Goal: Task Accomplishment & Management: Complete application form

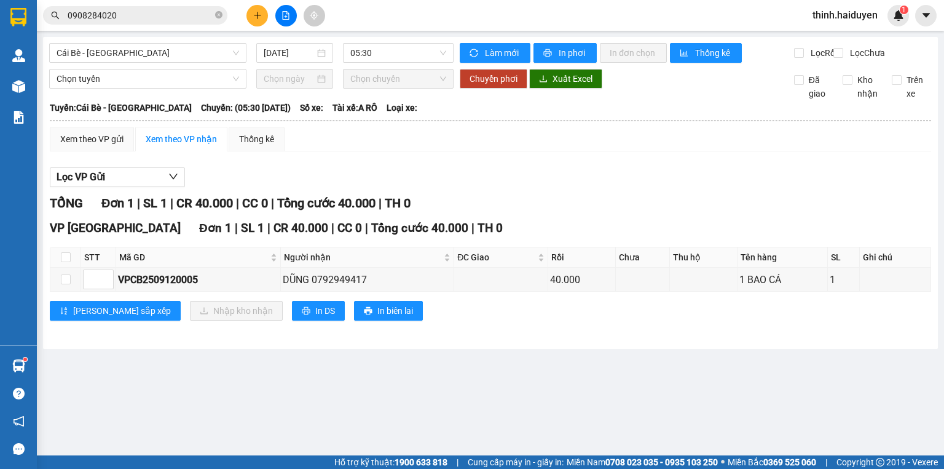
click at [267, 15] on button at bounding box center [258, 16] width 22 height 22
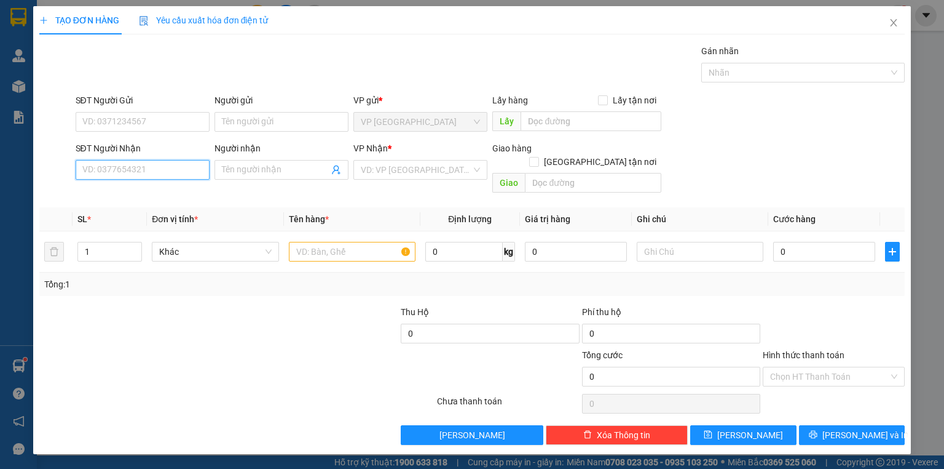
drag, startPoint x: 165, startPoint y: 167, endPoint x: 184, endPoint y: 167, distance: 19.1
click at [167, 168] on input "SĐT Người Nhận" at bounding box center [143, 170] width 134 height 20
drag, startPoint x: 145, startPoint y: 192, endPoint x: 325, endPoint y: 167, distance: 181.3
click at [145, 192] on div "0366032700 - điệp" at bounding box center [142, 194] width 119 height 14
type input "0366032700"
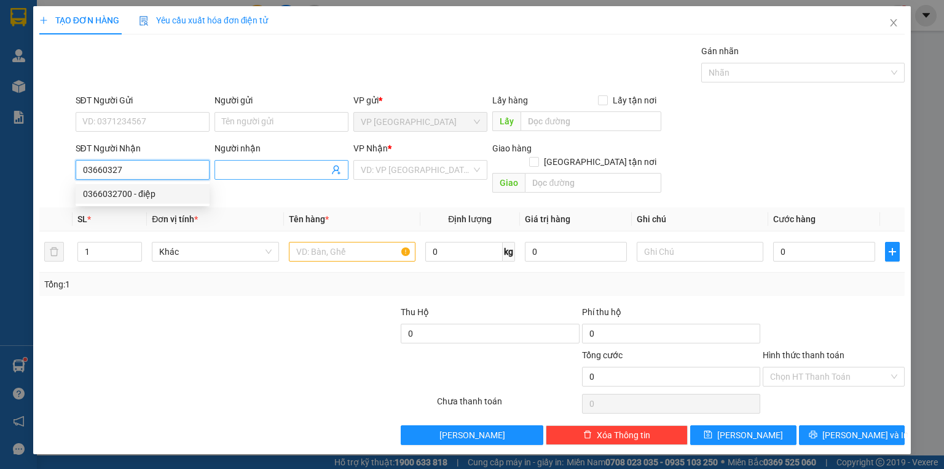
type input "điệp"
type input "40.000"
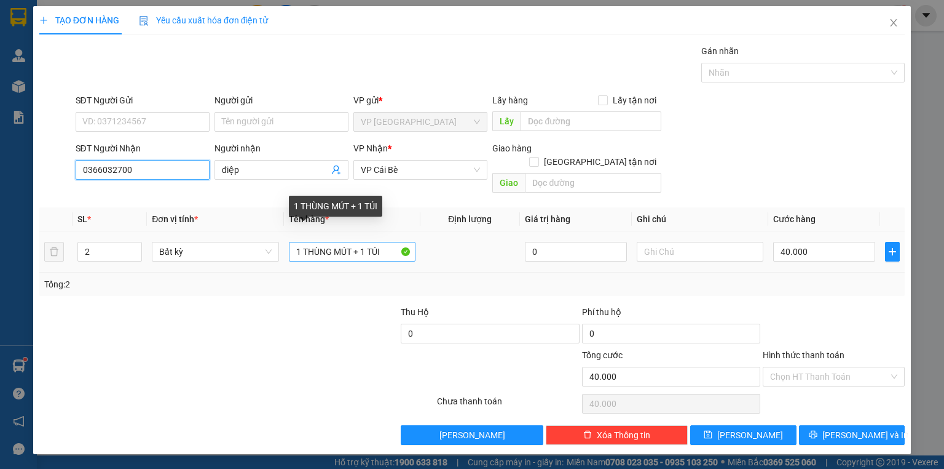
type input "0366032700"
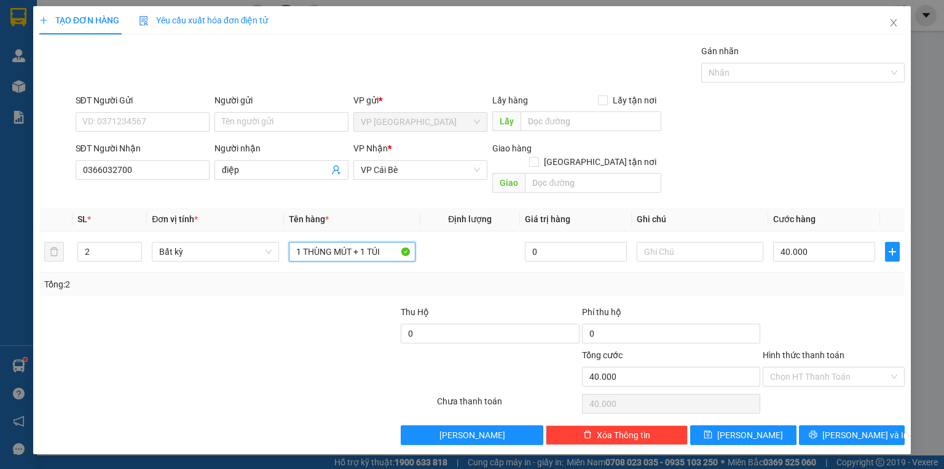
drag, startPoint x: 361, startPoint y: 241, endPoint x: 303, endPoint y: 259, distance: 60.5
click at [303, 259] on div "SL * Đơn vị tính * Tên hàng * Định lượng Giá trị hàng Ghi chú Cước hàng 2 Bất k…" at bounding box center [472, 251] width 866 height 89
click at [312, 245] on input "1 1 TÚI" at bounding box center [352, 252] width 127 height 20
type input "1 TÚI"
click at [786, 242] on input "40.000" at bounding box center [824, 252] width 102 height 20
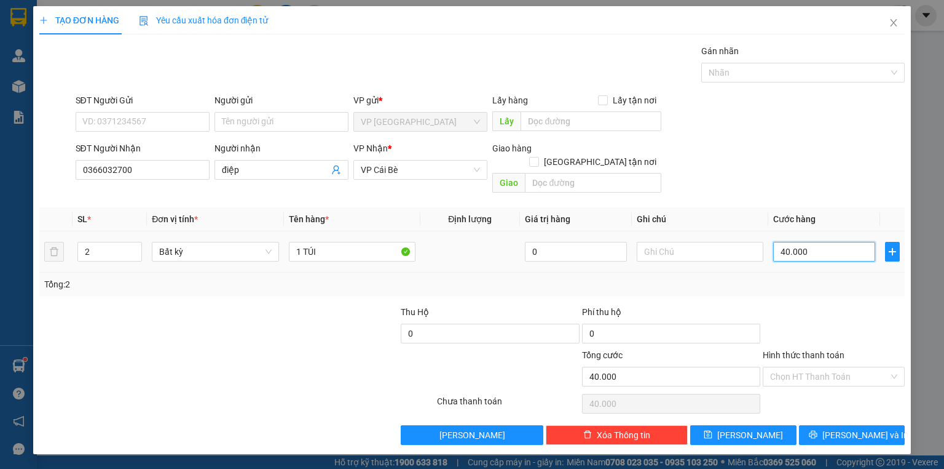
click at [786, 242] on input "40.000" at bounding box center [824, 252] width 102 height 20
type input "2"
type input "20"
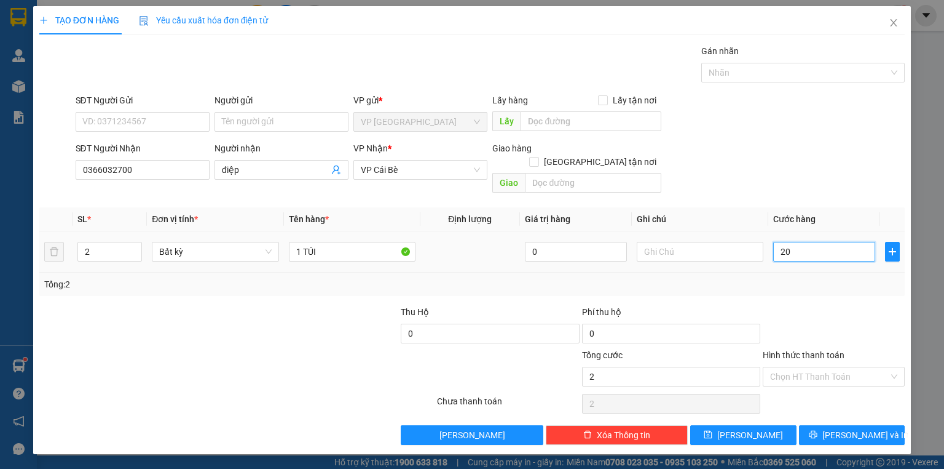
type input "20"
type input "20.000"
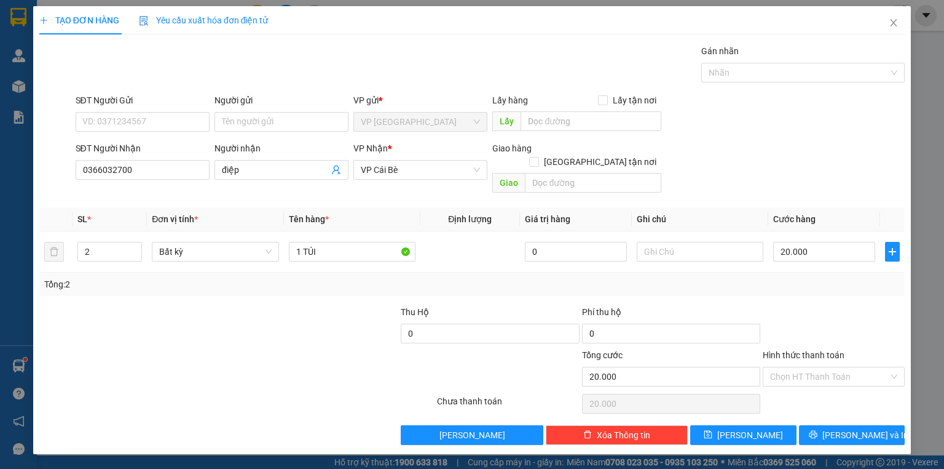
click at [820, 306] on div at bounding box center [834, 326] width 144 height 43
type input "1"
click at [138, 252] on span "down" at bounding box center [135, 255] width 7 height 7
type input "0"
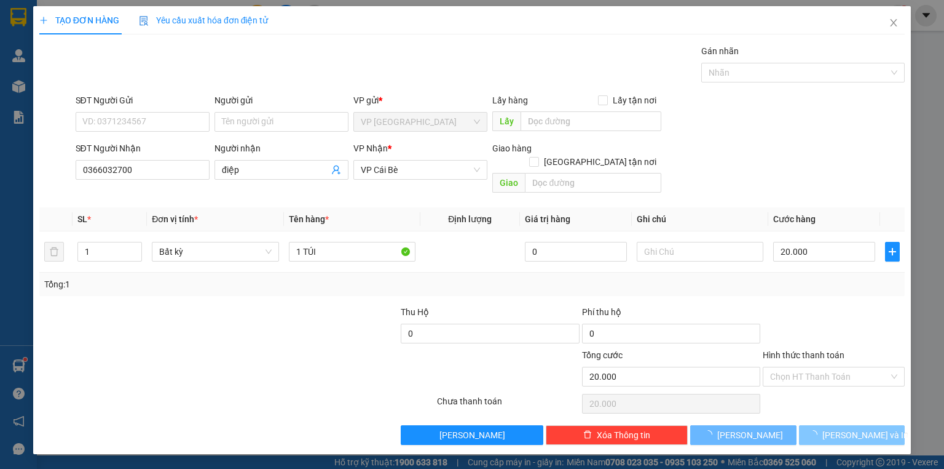
type input "0"
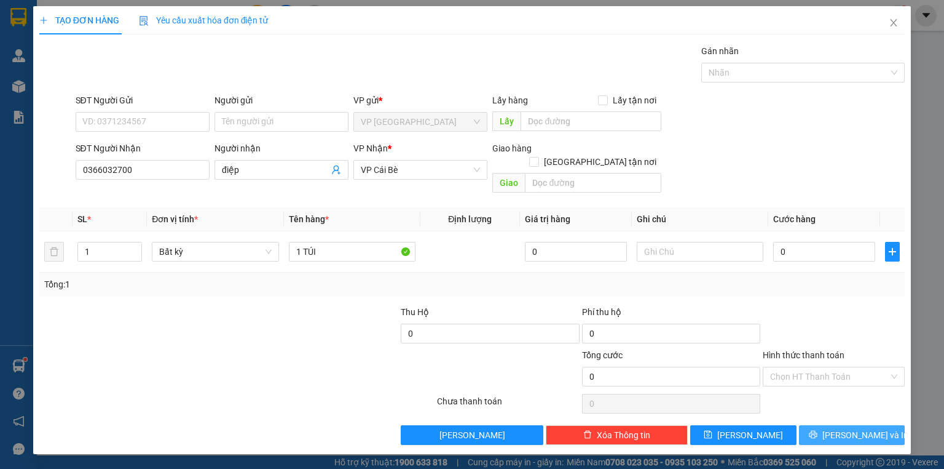
drag, startPoint x: 819, startPoint y: 428, endPoint x: 821, endPoint y: 408, distance: 20.4
click at [821, 425] on button "[PERSON_NAME] và In" at bounding box center [852, 435] width 106 height 20
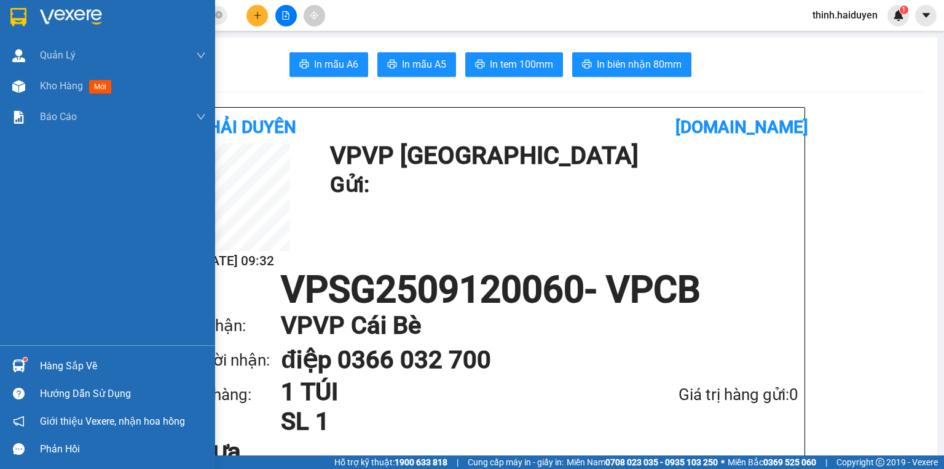
drag, startPoint x: 69, startPoint y: 89, endPoint x: 154, endPoint y: 214, distance: 151.1
click at [68, 89] on span "Kho hàng" at bounding box center [61, 86] width 43 height 12
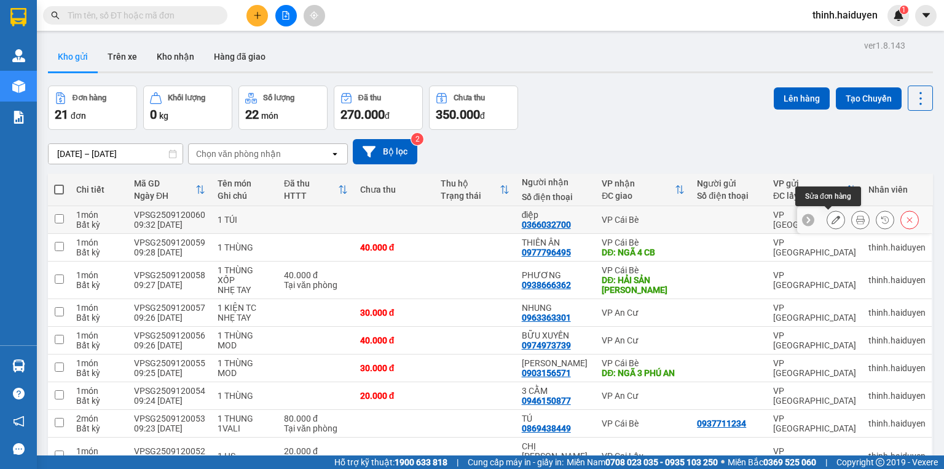
click at [832, 221] on icon at bounding box center [836, 219] width 9 height 9
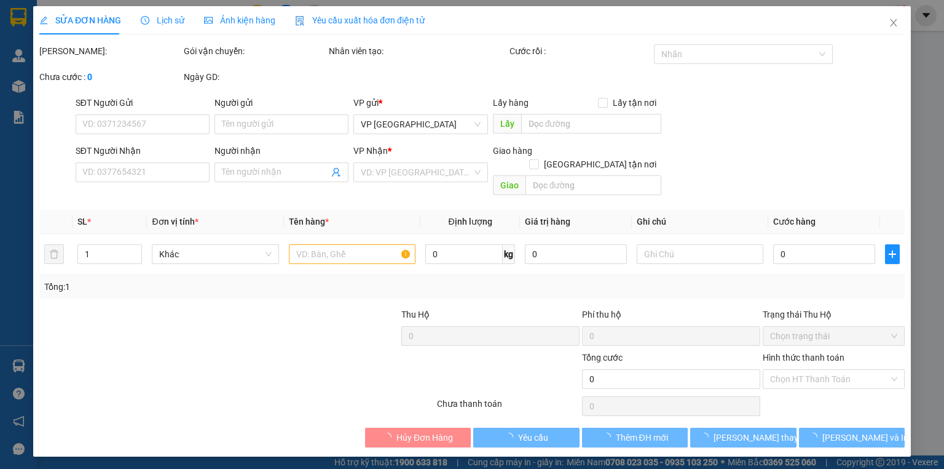
type input "0366032700"
type input "điệp"
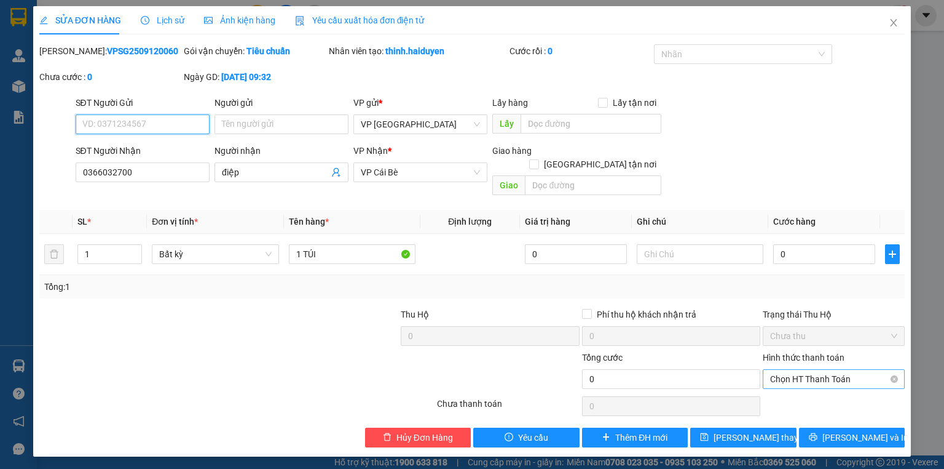
click at [797, 370] on span "Chọn HT Thanh Toán" at bounding box center [833, 379] width 127 height 18
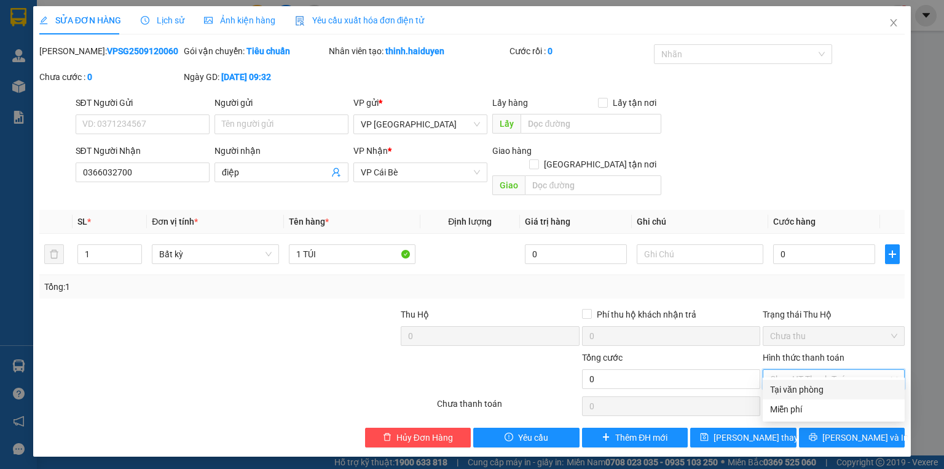
click at [794, 386] on div "Tại văn phòng" at bounding box center [833, 389] width 127 height 14
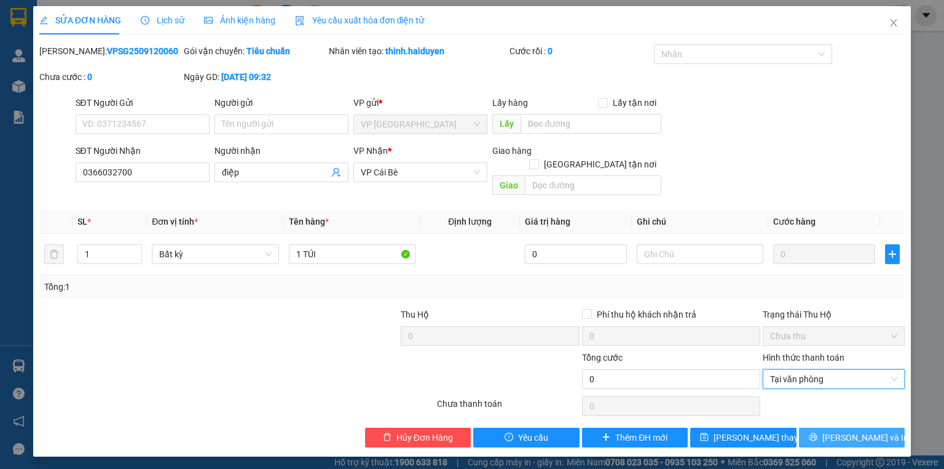
click at [846, 430] on span "[PERSON_NAME] và In" at bounding box center [866, 437] width 86 height 14
click at [889, 22] on icon "close" at bounding box center [894, 23] width 10 height 10
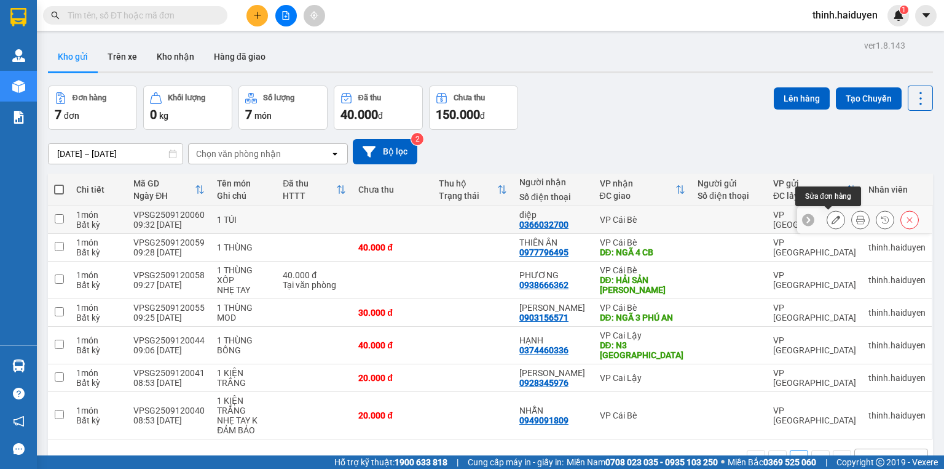
click at [832, 221] on icon at bounding box center [836, 219] width 9 height 9
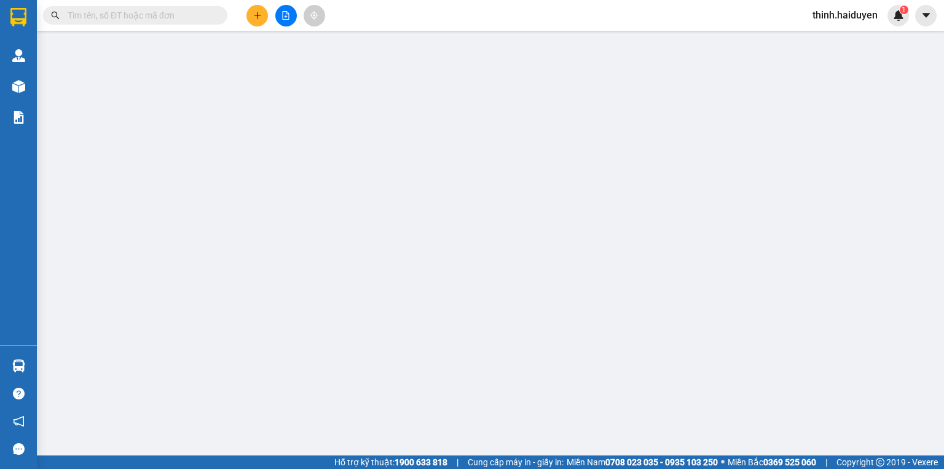
type input "0366032700"
type input "điệp"
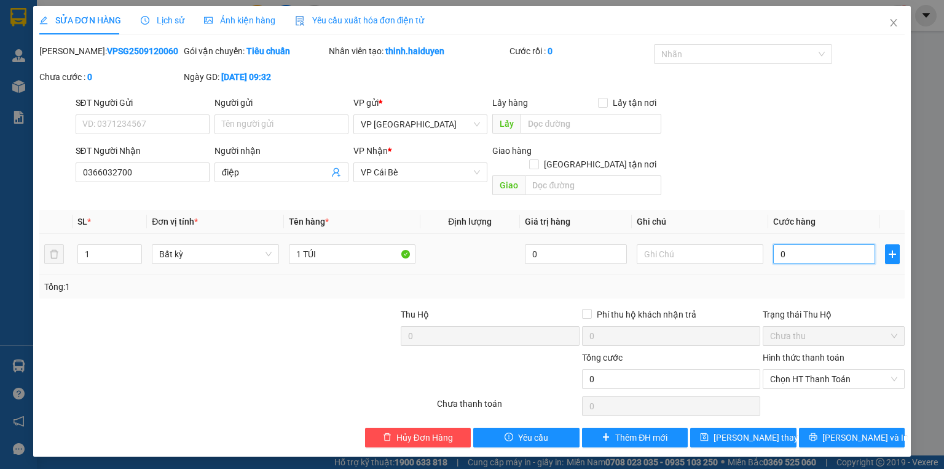
click at [792, 244] on input "0" at bounding box center [824, 254] width 102 height 20
type input "2"
type input "20"
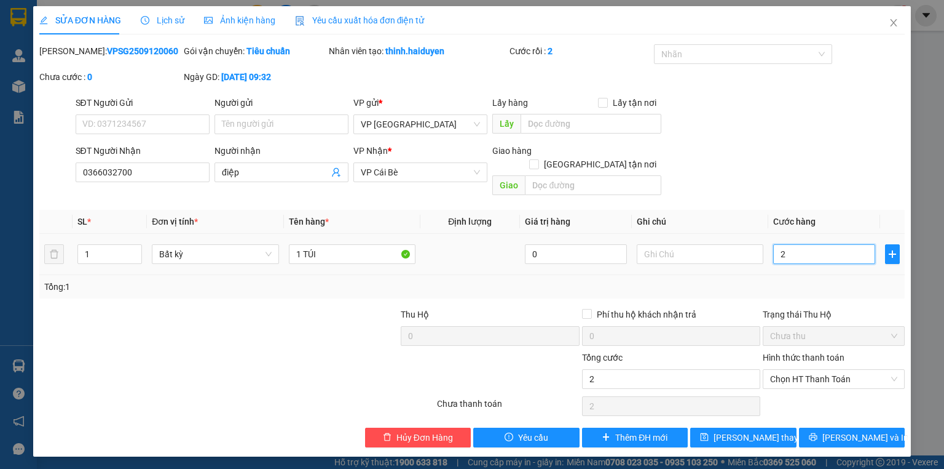
type input "20"
type input "200"
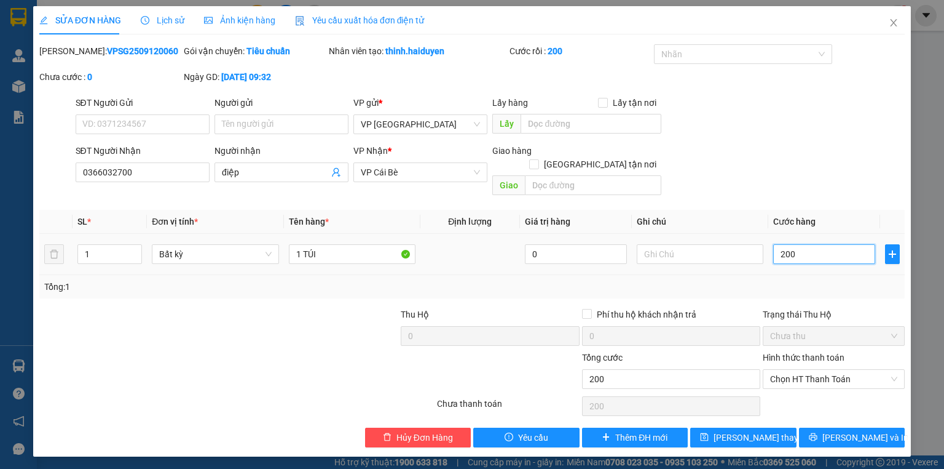
type input "20"
type input "20.000"
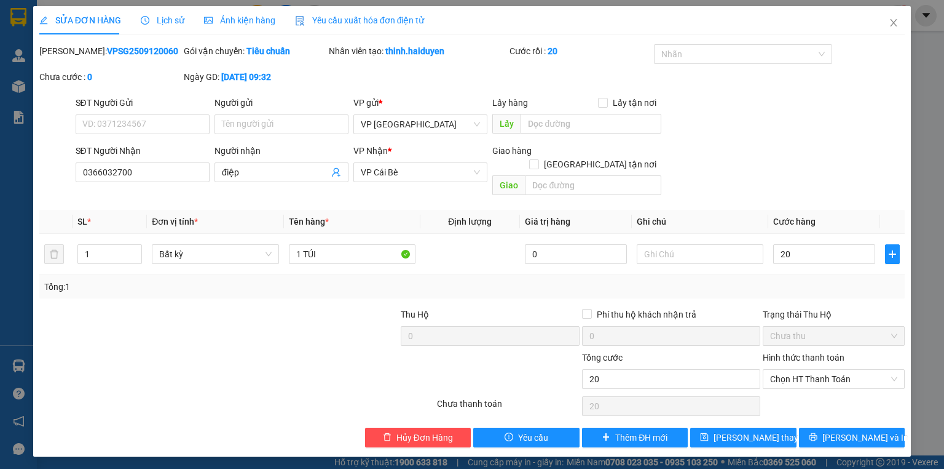
type input "20.000"
click at [812, 280] on div "Tổng: 1" at bounding box center [472, 287] width 856 height 14
drag, startPoint x: 834, startPoint y: 363, endPoint x: 836, endPoint y: 370, distance: 6.4
click at [834, 370] on span "Chọn HT Thanh Toán" at bounding box center [833, 379] width 127 height 18
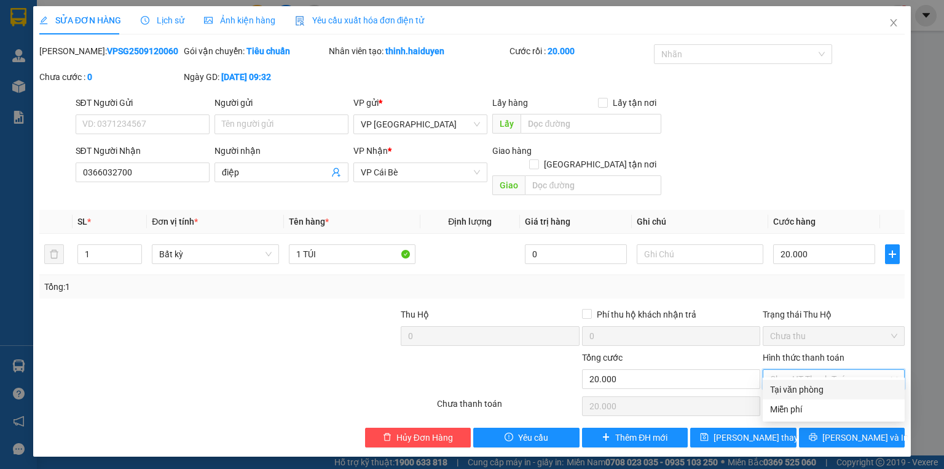
click at [834, 385] on div "Tại văn phòng" at bounding box center [833, 389] width 127 height 14
type input "0"
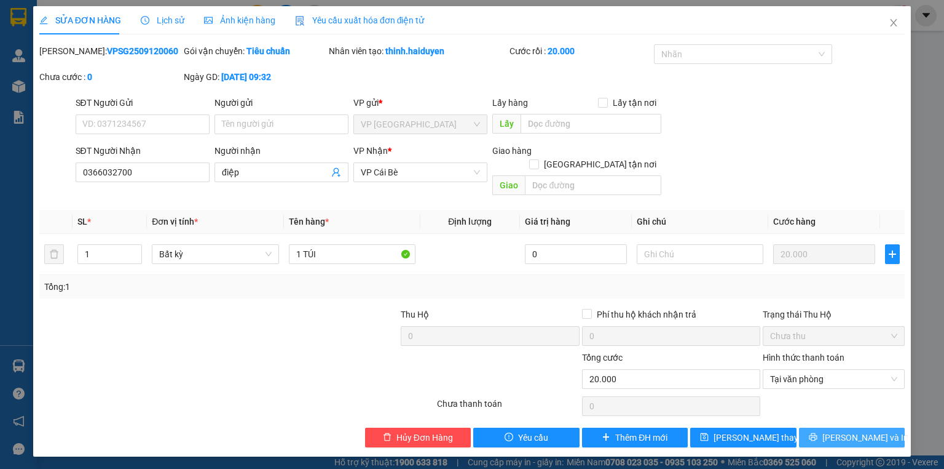
click at [829, 427] on button "[PERSON_NAME] và In" at bounding box center [852, 437] width 106 height 20
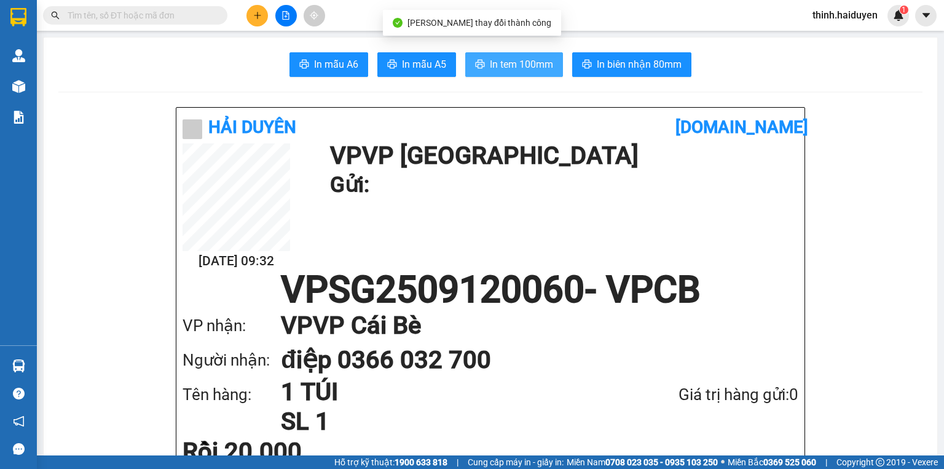
click at [475, 64] on icon "printer" at bounding box center [480, 64] width 10 height 10
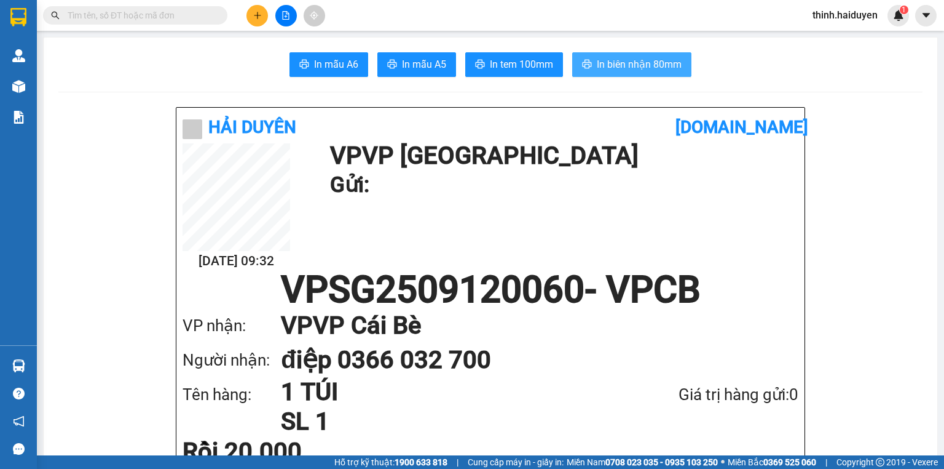
click at [672, 71] on span "In biên nhận 80mm" at bounding box center [639, 64] width 85 height 15
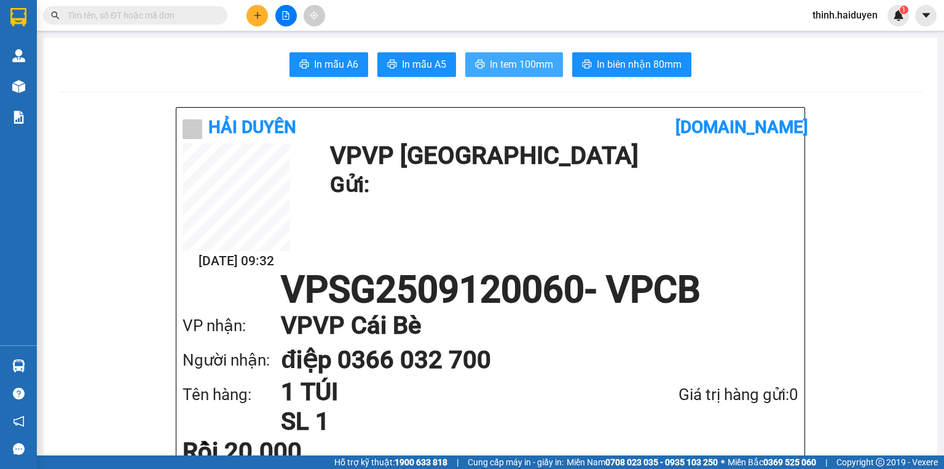
click at [528, 61] on span "In tem 100mm" at bounding box center [521, 64] width 63 height 15
click at [264, 10] on button at bounding box center [258, 16] width 22 height 22
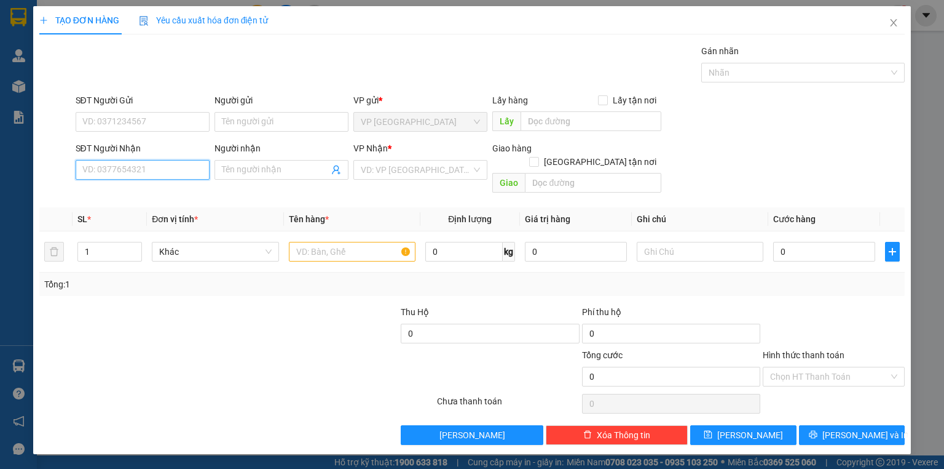
click at [89, 167] on input "SĐT Người Nhận" at bounding box center [143, 170] width 134 height 20
type input "0902779032"
click at [89, 194] on div "0902779032 - KỲ" at bounding box center [142, 194] width 119 height 14
type input "KỲ"
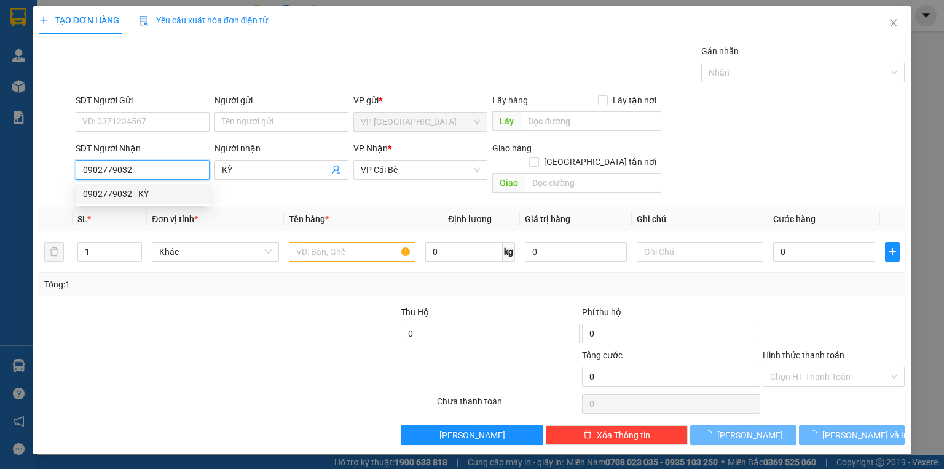
type input "30.000"
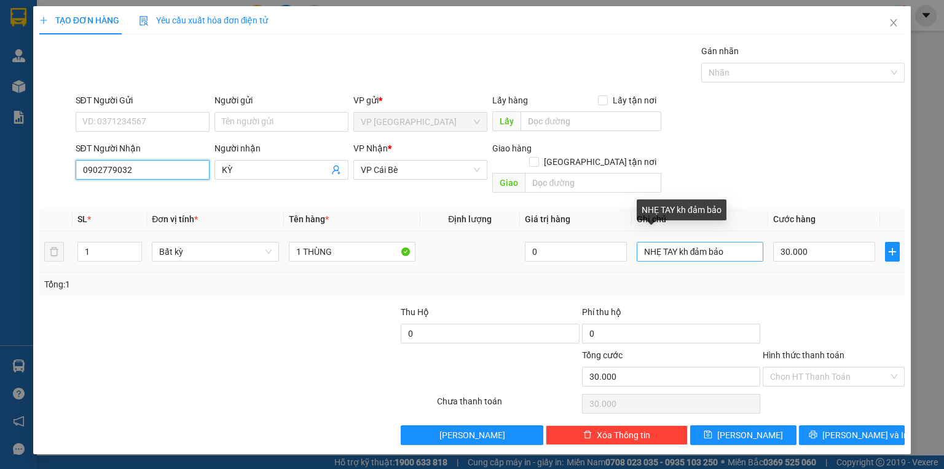
type input "0902779032"
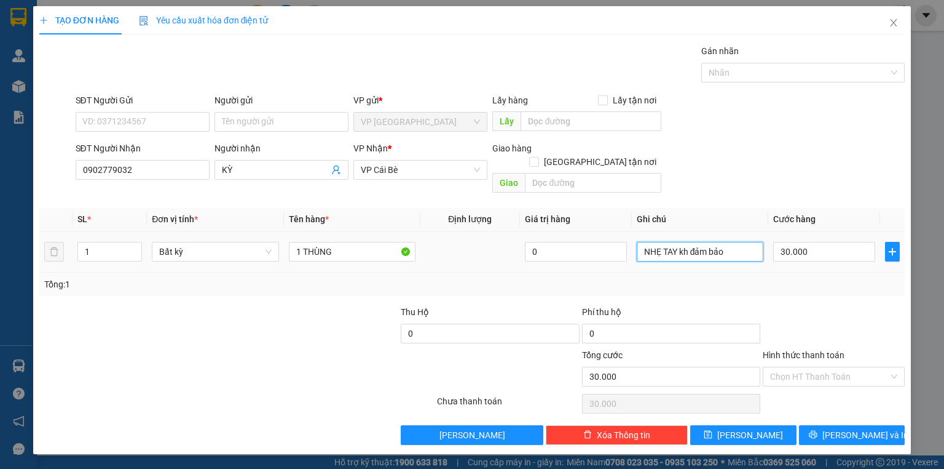
drag, startPoint x: 730, startPoint y: 237, endPoint x: 678, endPoint y: 255, distance: 54.8
click at [678, 255] on td "NHẸ TAY kh đảm bảo" at bounding box center [700, 251] width 136 height 41
type input "NHẸ TAY KHÔNG ĐẢM BẢO"
click at [868, 314] on div at bounding box center [834, 326] width 144 height 43
click at [850, 428] on span "[PERSON_NAME] và In" at bounding box center [866, 435] width 86 height 14
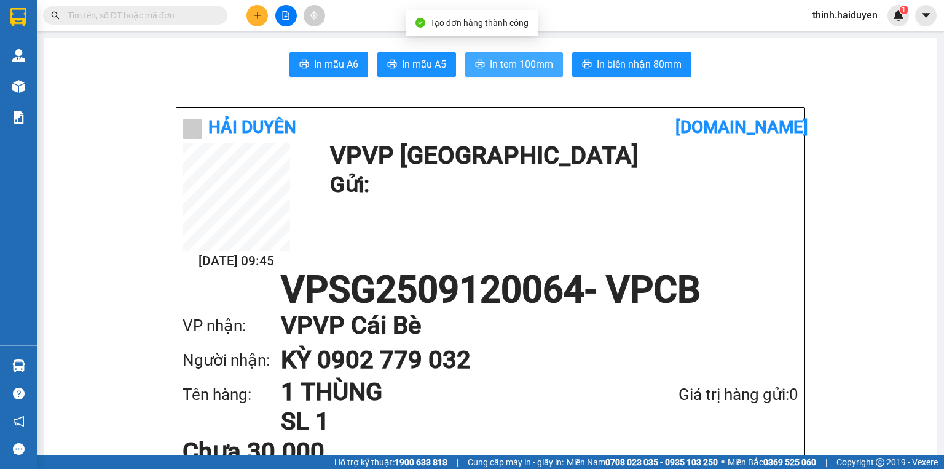
click at [516, 58] on span "In tem 100mm" at bounding box center [521, 64] width 63 height 15
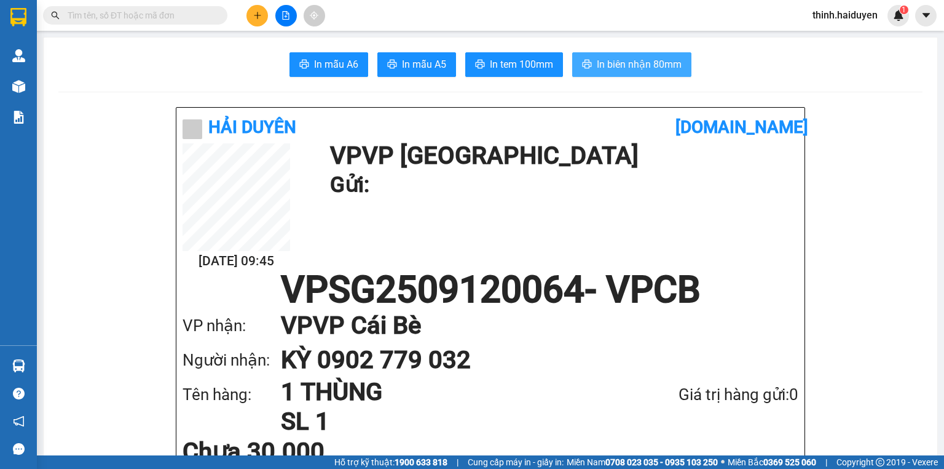
click at [588, 76] on button "In biên nhận 80mm" at bounding box center [631, 64] width 119 height 25
click at [602, 64] on span "In biên nhận 80mm" at bounding box center [639, 64] width 85 height 15
click at [261, 15] on icon "plus" at bounding box center [257, 15] width 9 height 9
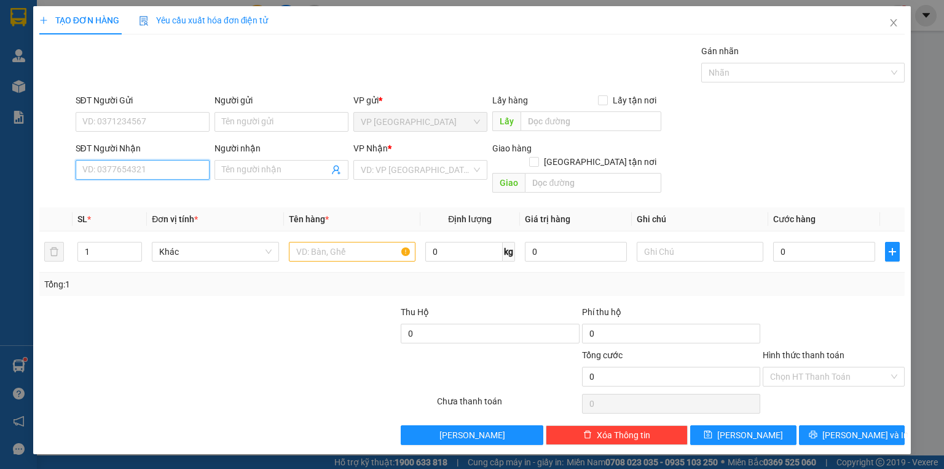
click at [159, 167] on input "SĐT Người Nhận" at bounding box center [143, 170] width 134 height 20
click at [106, 194] on div "0362675337 - MINH" at bounding box center [142, 194] width 119 height 14
type input "0362675337"
type input "MINH"
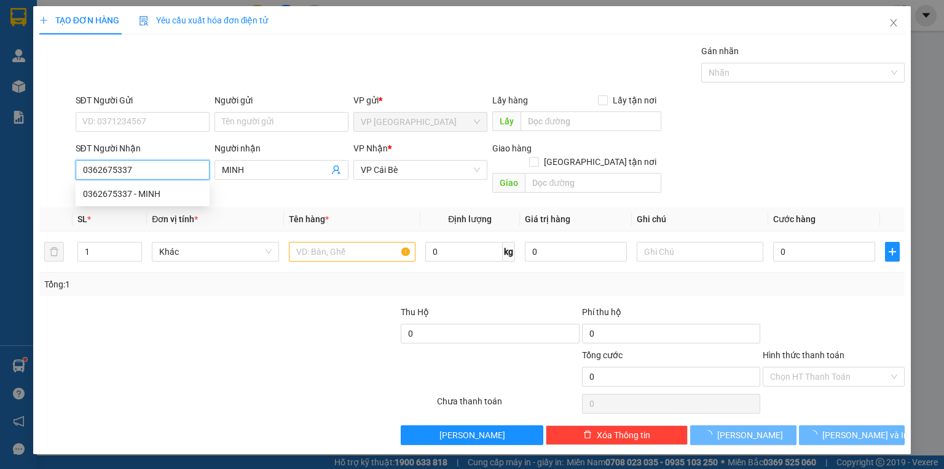
type input "40.000"
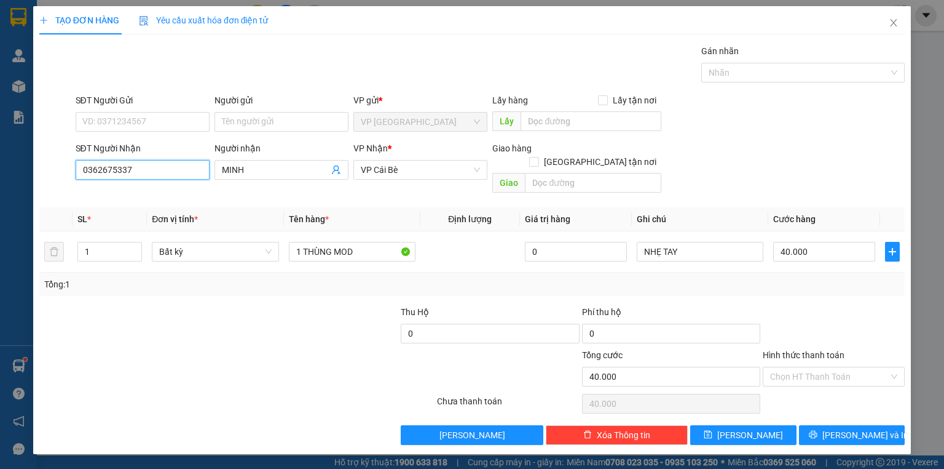
type input "0362675337"
click at [805, 242] on input "40.000" at bounding box center [824, 252] width 102 height 20
click at [807, 242] on input "40.000" at bounding box center [824, 252] width 102 height 20
click at [802, 242] on input "40.000" at bounding box center [824, 252] width 102 height 20
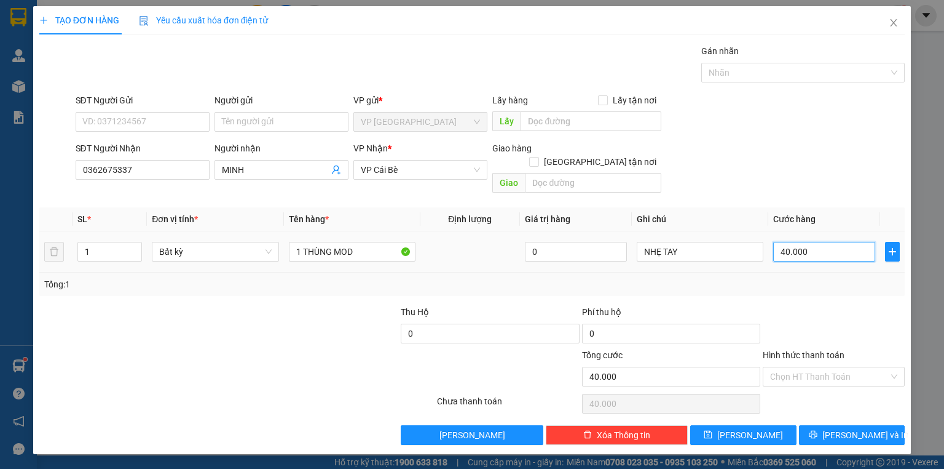
type input "2"
type input "20"
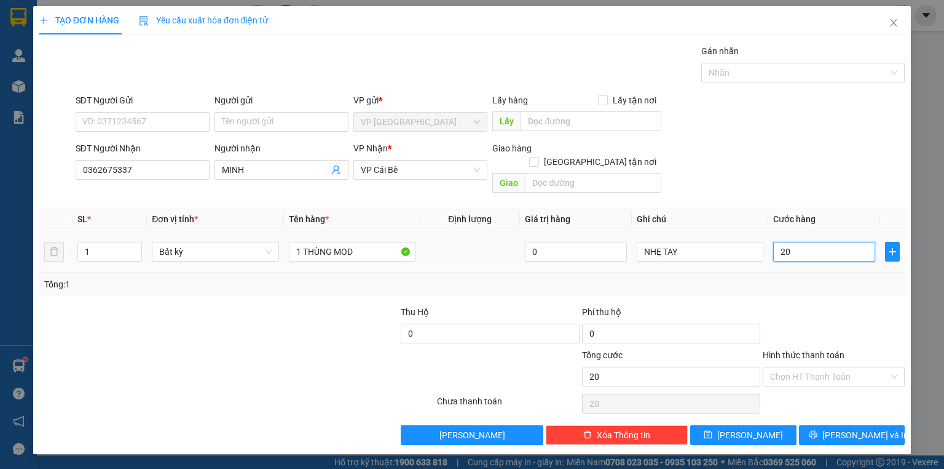
type input "20"
type input "20.000"
click at [804, 305] on div at bounding box center [834, 326] width 144 height 43
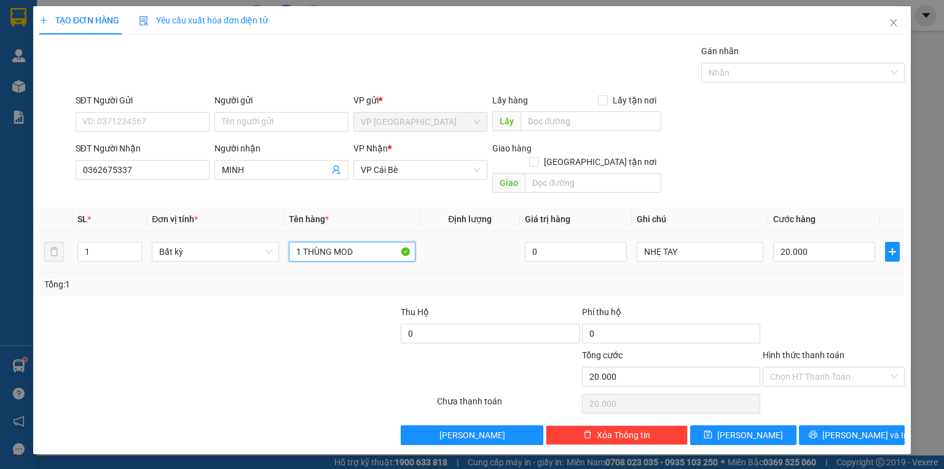
drag, startPoint x: 387, startPoint y: 236, endPoint x: 306, endPoint y: 253, distance: 83.0
click at [306, 253] on td "1 THÙNG MOD" at bounding box center [352, 251] width 136 height 41
type input "1 THÙNG BÁNH"
click at [280, 362] on div at bounding box center [164, 369] width 253 height 43
click at [849, 428] on span "[PERSON_NAME] và In" at bounding box center [866, 435] width 86 height 14
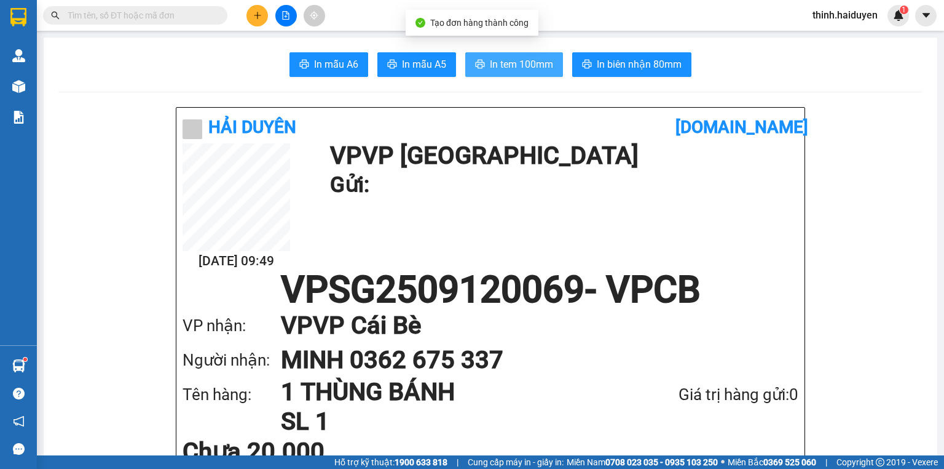
click at [532, 52] on button "In tem 100mm" at bounding box center [514, 64] width 98 height 25
click at [186, 10] on input "text" at bounding box center [140, 16] width 145 height 14
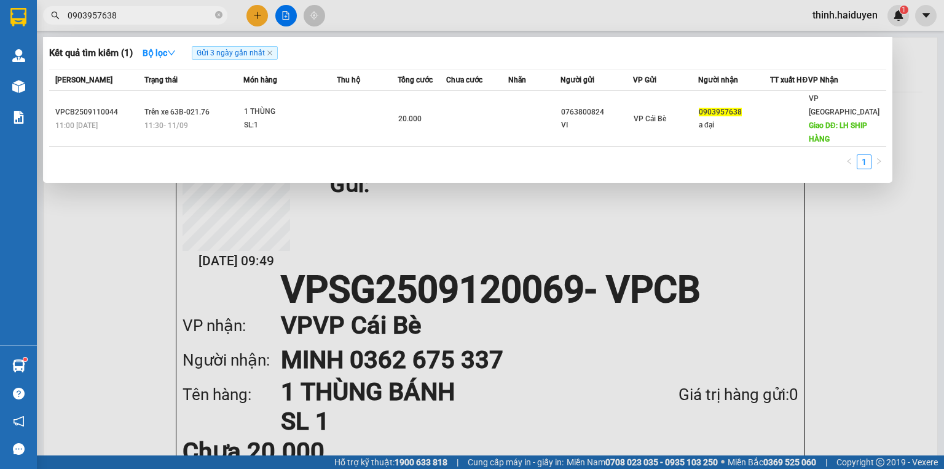
type input "0903957638"
click at [285, 16] on div at bounding box center [472, 234] width 944 height 469
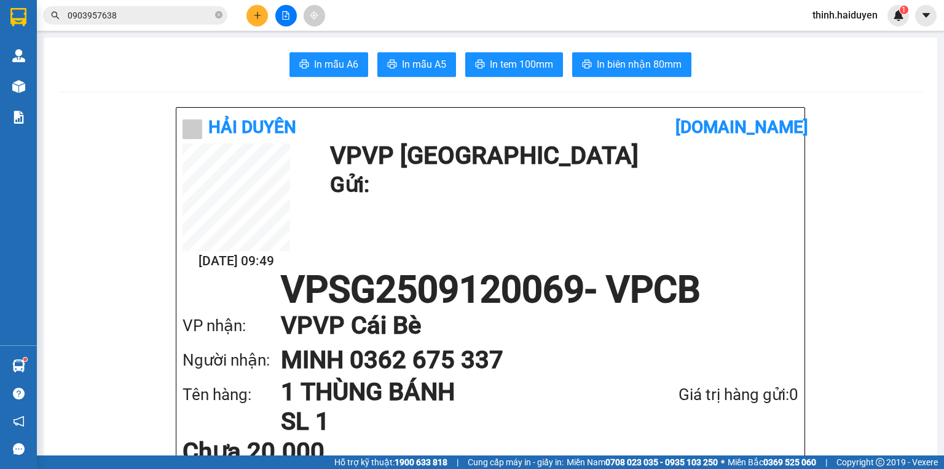
click at [285, 16] on icon "file-add" at bounding box center [286, 15] width 7 height 9
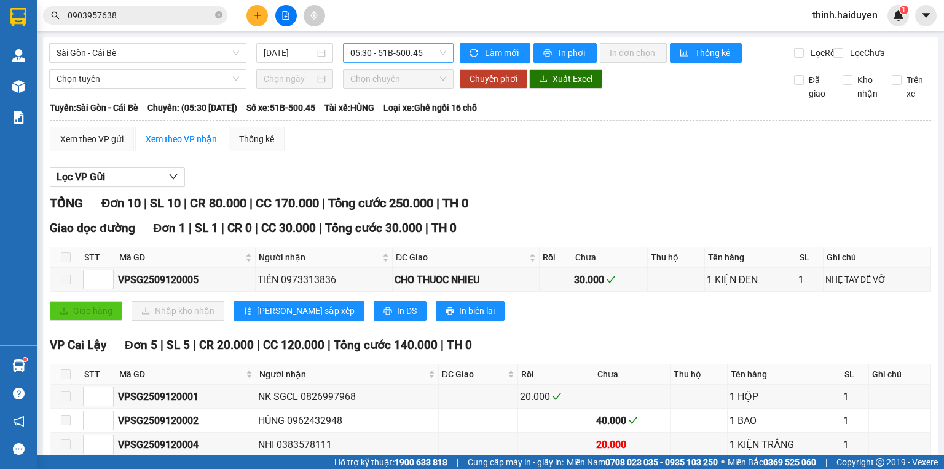
click at [357, 49] on span "05:30 - 51B-500.45" at bounding box center [398, 53] width 97 height 18
click at [263, 10] on button at bounding box center [258, 16] width 22 height 22
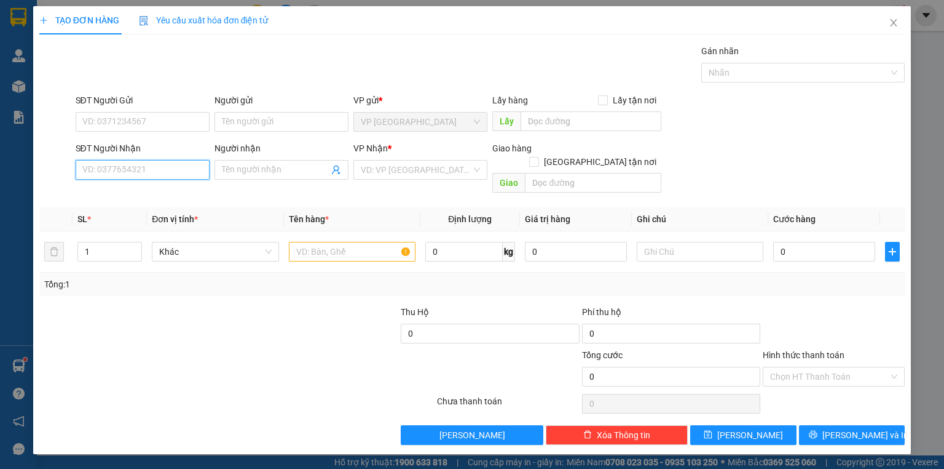
click at [170, 165] on input "SĐT Người Nhận" at bounding box center [143, 170] width 134 height 20
click at [194, 122] on input "SĐT Người Gửi" at bounding box center [143, 122] width 134 height 20
type input "0908963153"
click at [135, 171] on input "SĐT Người Nhận" at bounding box center [143, 170] width 134 height 20
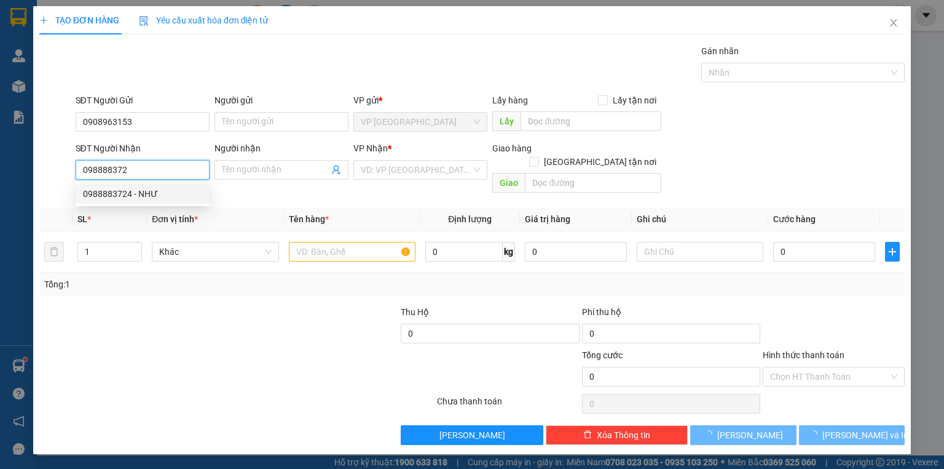
drag, startPoint x: 135, startPoint y: 191, endPoint x: 129, endPoint y: 189, distance: 6.3
click at [135, 191] on div "0988883724 - NHƯ" at bounding box center [142, 194] width 119 height 14
type input "0988883724"
type input "NHƯ"
type input "20.000"
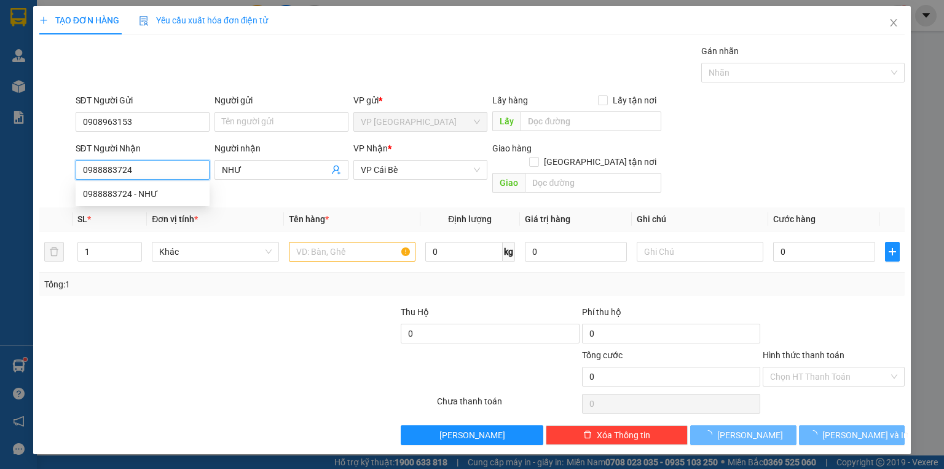
type input "20.000"
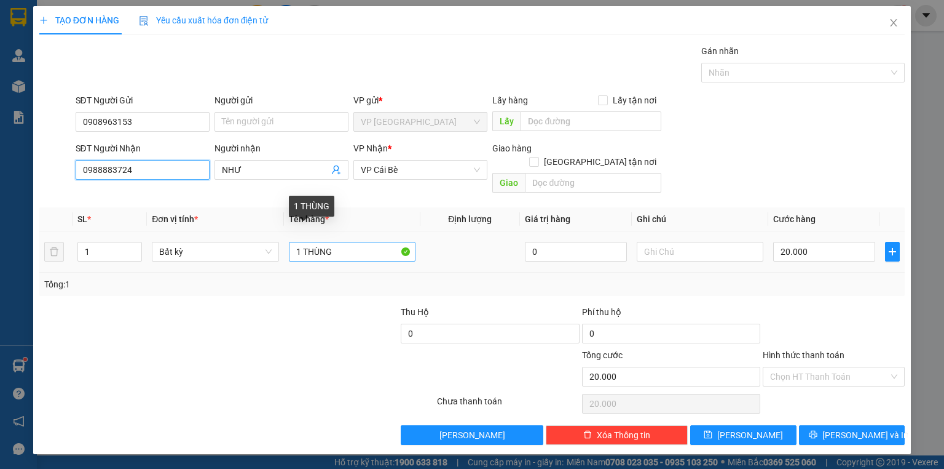
type input "0988883724"
drag, startPoint x: 352, startPoint y: 239, endPoint x: 304, endPoint y: 251, distance: 50.1
click at [304, 251] on td "1 THÙNG" at bounding box center [352, 251] width 136 height 41
type input "1 BỊCH TRẮNG"
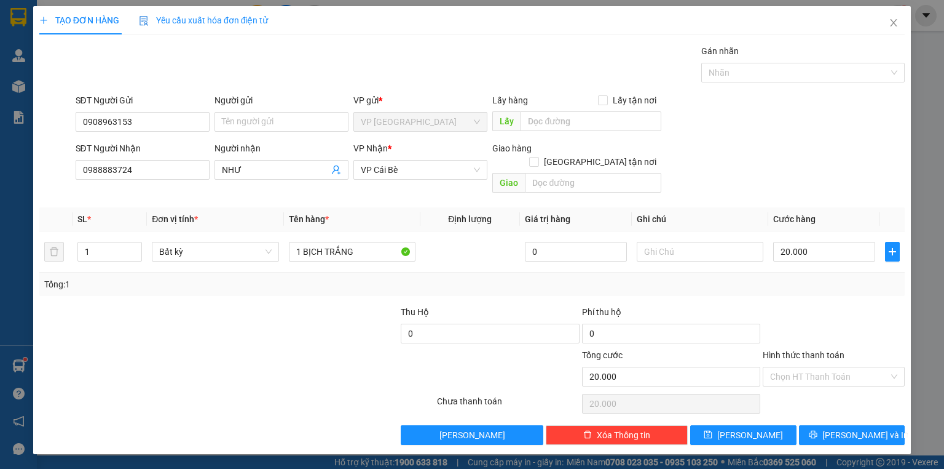
click at [285, 277] on div "Tổng: 1" at bounding box center [204, 284] width 321 height 14
click at [843, 428] on span "[PERSON_NAME] và In" at bounding box center [866, 435] width 86 height 14
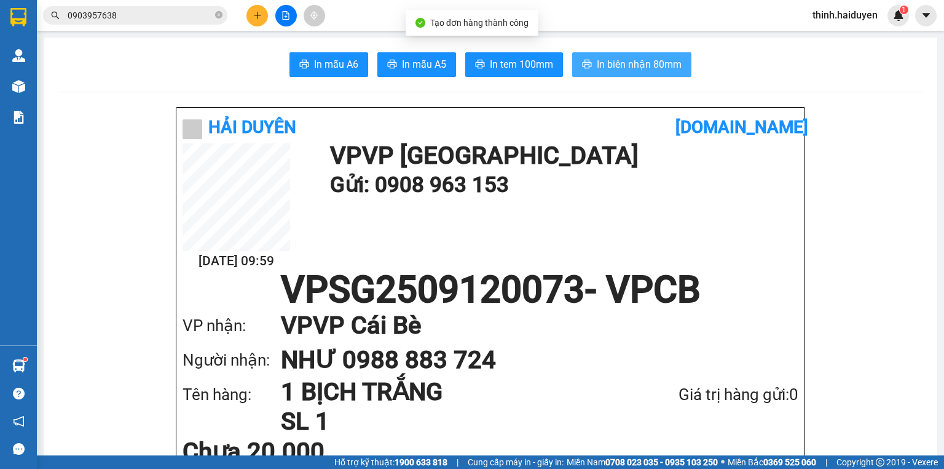
click at [623, 66] on span "In biên nhận 80mm" at bounding box center [639, 64] width 85 height 15
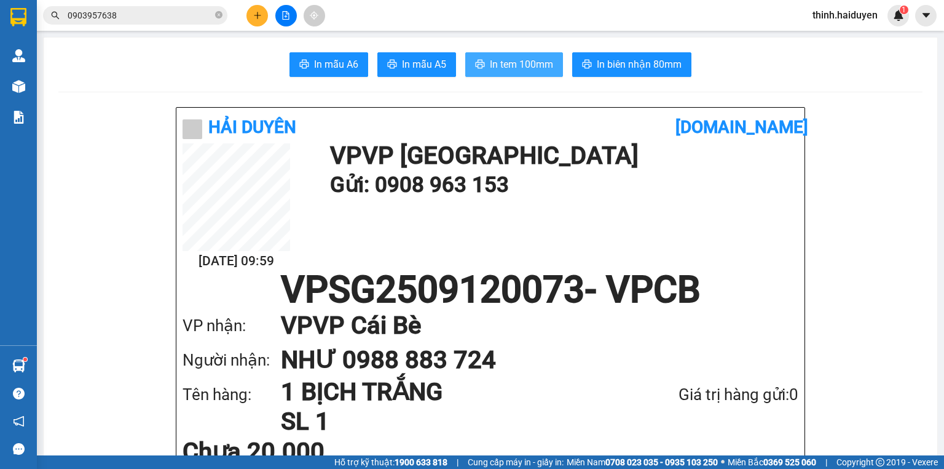
click at [516, 65] on span "In tem 100mm" at bounding box center [521, 64] width 63 height 15
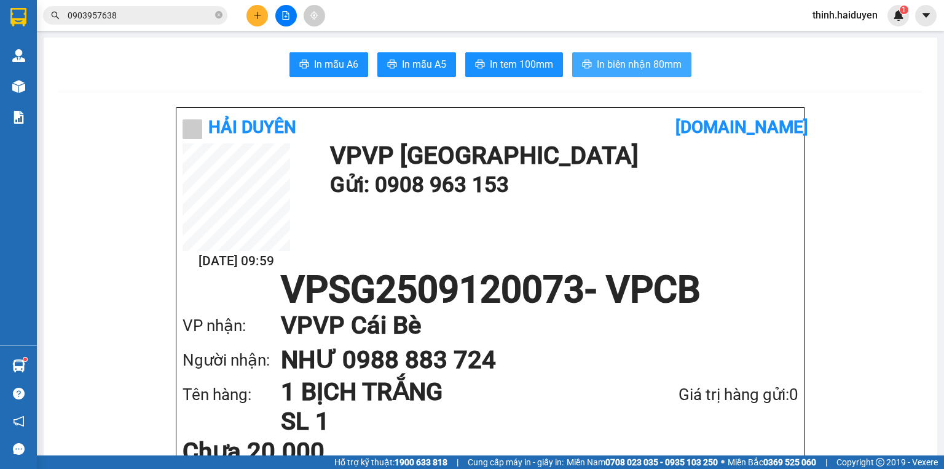
click at [664, 58] on span "In biên nhận 80mm" at bounding box center [639, 64] width 85 height 15
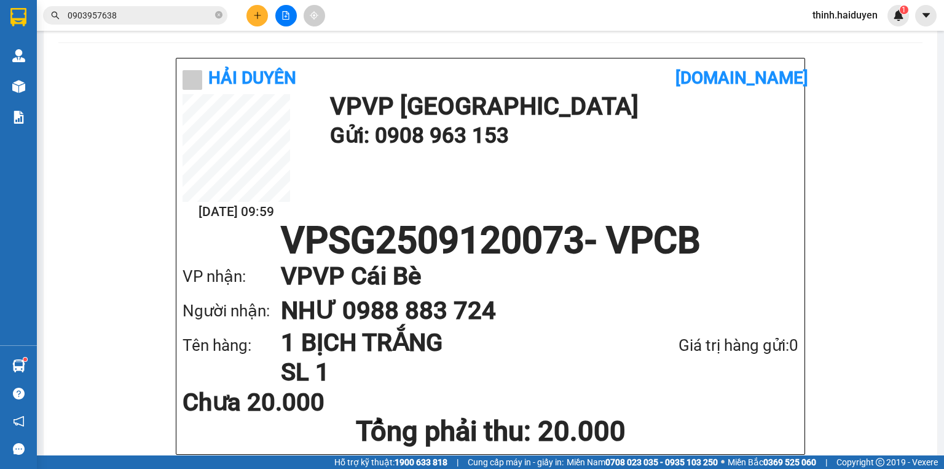
click at [193, 15] on input "0903957638" at bounding box center [140, 16] width 145 height 14
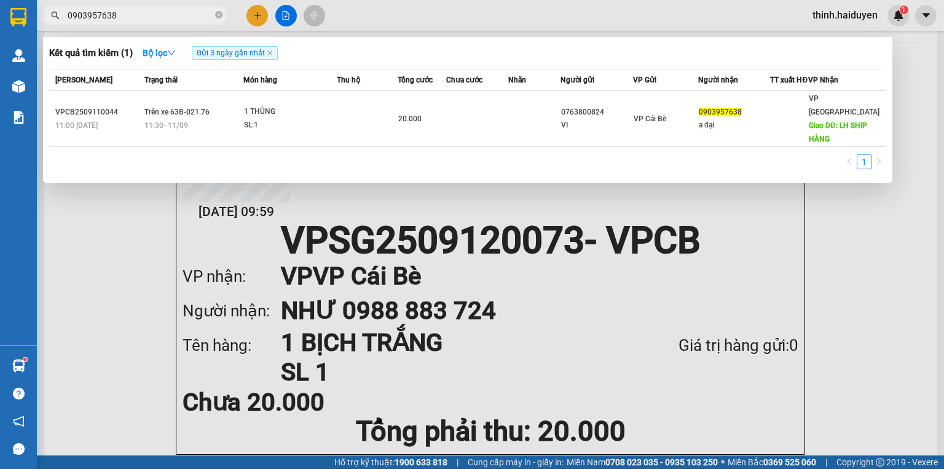
click at [257, 10] on div at bounding box center [472, 234] width 944 height 469
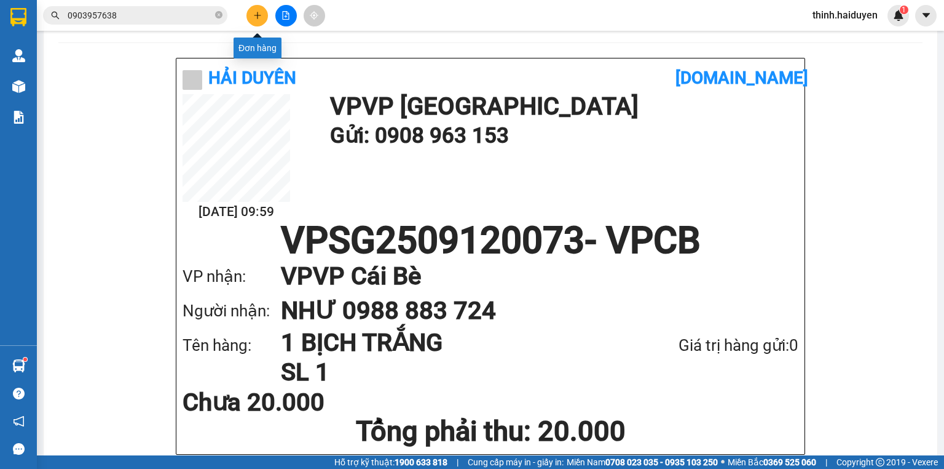
click at [263, 12] on button at bounding box center [258, 16] width 22 height 22
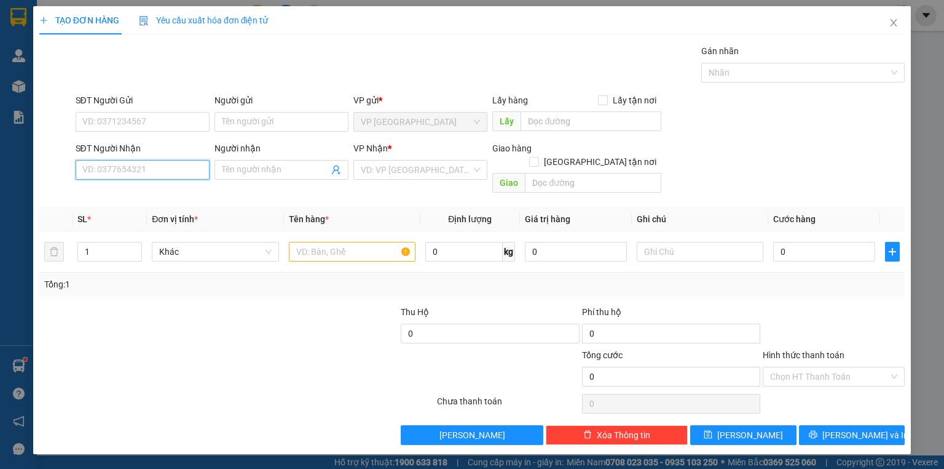
click at [173, 162] on input "SĐT Người Nhận" at bounding box center [143, 170] width 134 height 20
click at [107, 196] on div "0972767279 - TRÂN LÊ" at bounding box center [143, 194] width 121 height 14
type input "0972767279"
type input "TRÂN LÊ"
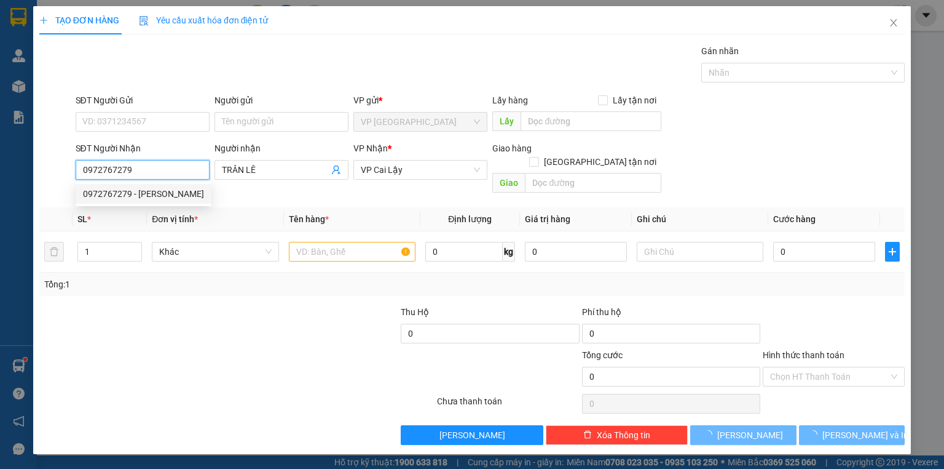
type input "20.000"
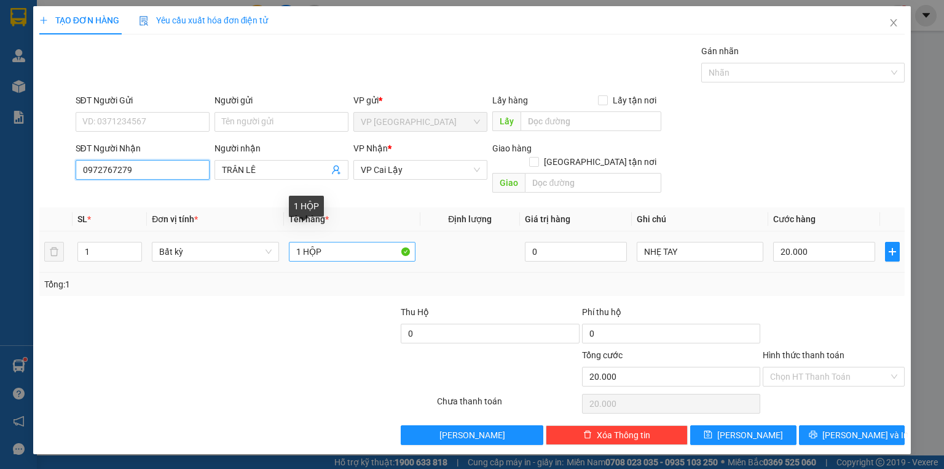
type input "0972767279"
drag, startPoint x: 303, startPoint y: 236, endPoint x: 481, endPoint y: 248, distance: 179.3
click at [481, 249] on tr "1 Bất kỳ 1 HỘP 0 NHẸ TAY 20.000" at bounding box center [472, 251] width 866 height 41
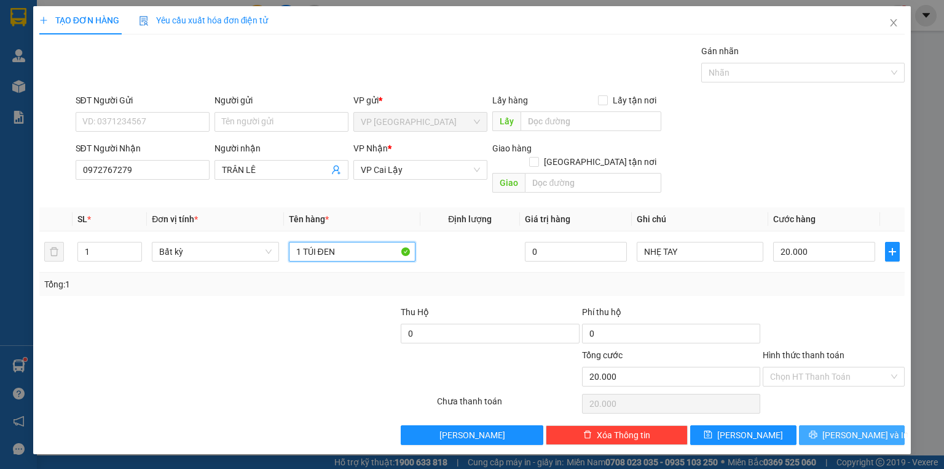
type input "1 TÚI ĐEN"
click at [826, 425] on button "[PERSON_NAME] và In" at bounding box center [852, 435] width 106 height 20
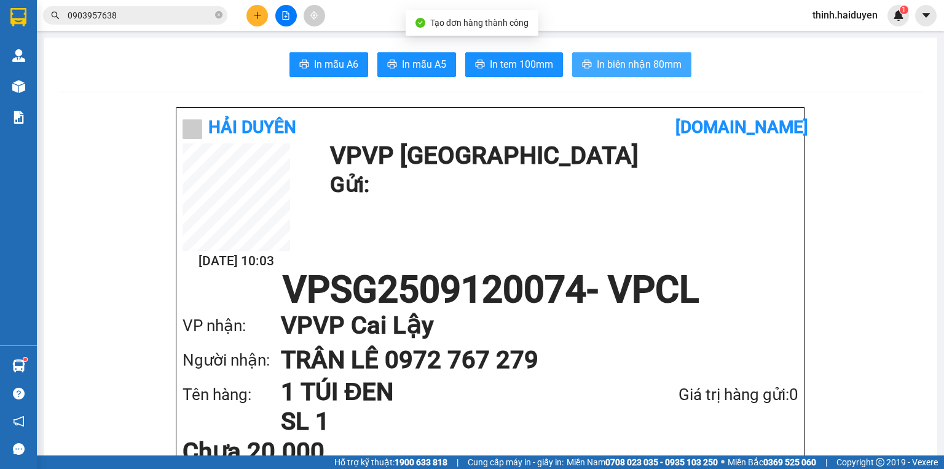
click at [612, 69] on span "In biên nhận 80mm" at bounding box center [639, 64] width 85 height 15
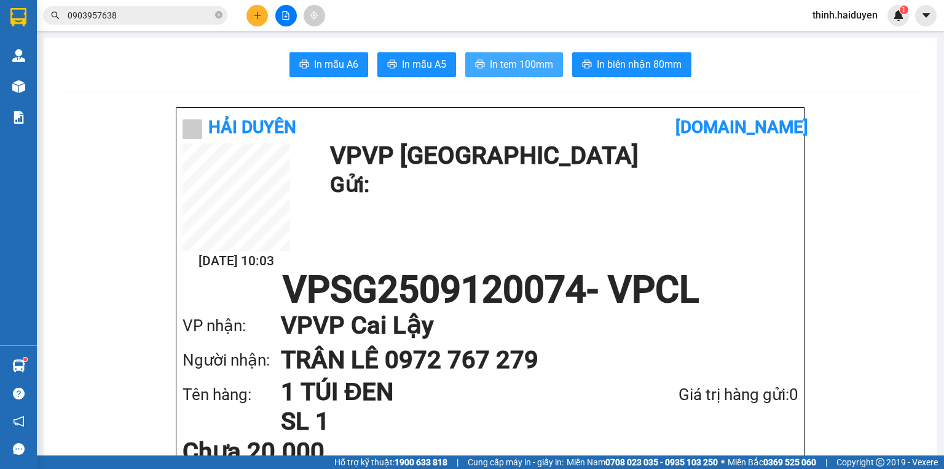
click at [521, 59] on span "In tem 100mm" at bounding box center [521, 64] width 63 height 15
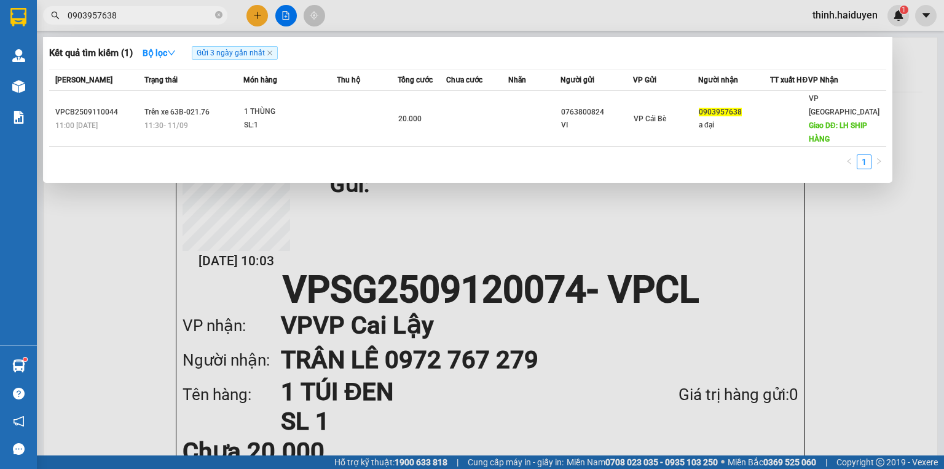
click at [216, 12] on icon "close-circle" at bounding box center [218, 14] width 7 height 7
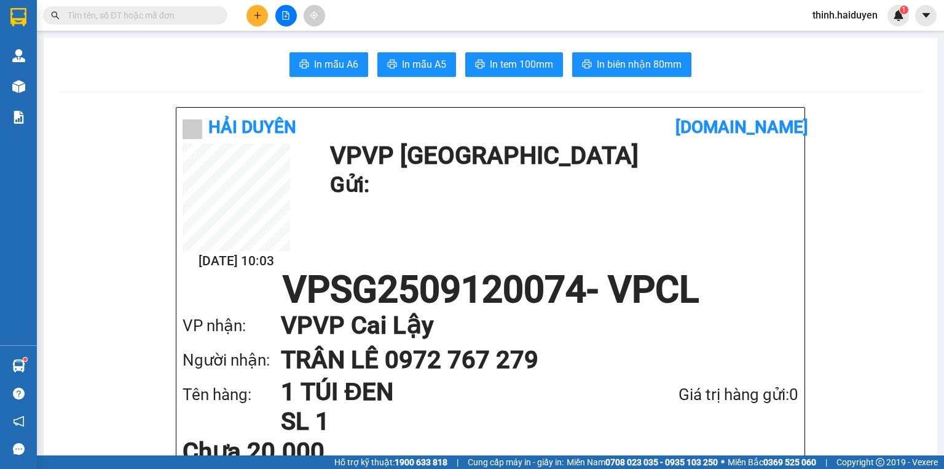
click at [212, 11] on input "text" at bounding box center [140, 16] width 145 height 14
click at [209, 12] on input "text" at bounding box center [140, 16] width 145 height 14
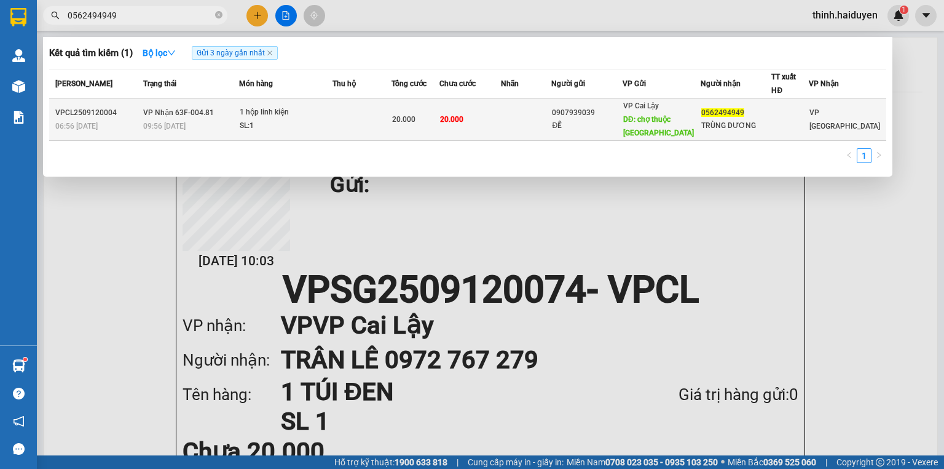
type input "0562494949"
click at [281, 105] on td "1 hộp linh kiện SL: 1" at bounding box center [285, 119] width 93 height 42
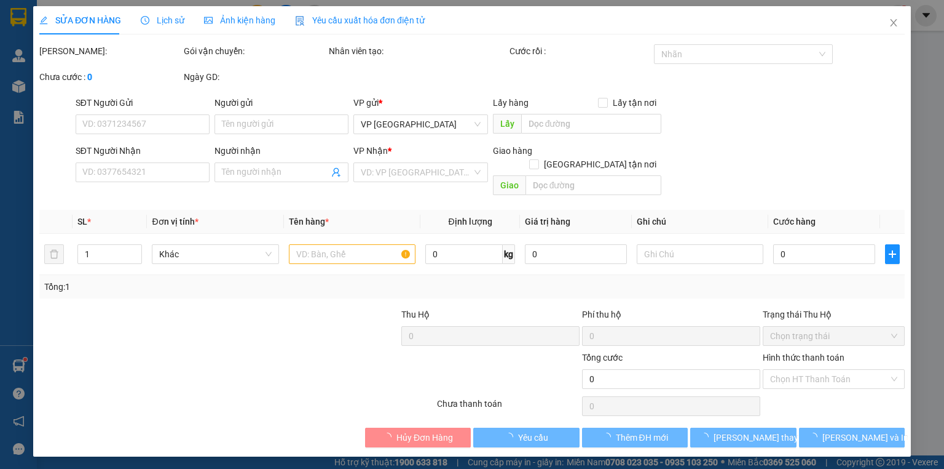
type input "0907939039"
type input "ĐỀ"
type input "chợ thuộc nhiêu"
type input "0562494949"
type input "TRÙNG DƯƠNG"
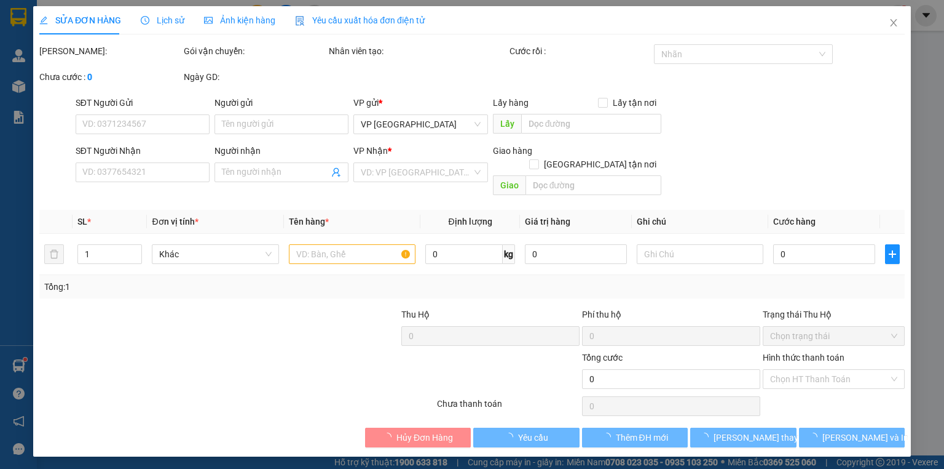
type input "20.000"
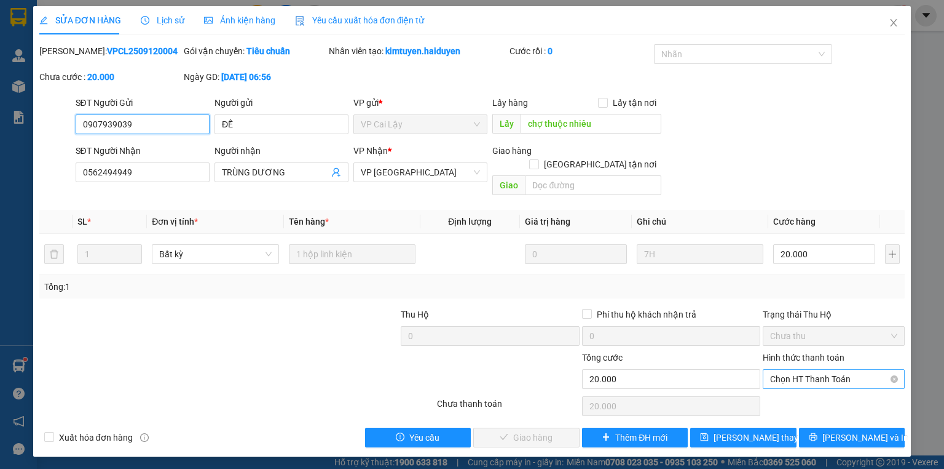
drag, startPoint x: 806, startPoint y: 366, endPoint x: 806, endPoint y: 376, distance: 9.2
click at [806, 370] on span "Chọn HT Thanh Toán" at bounding box center [833, 379] width 127 height 18
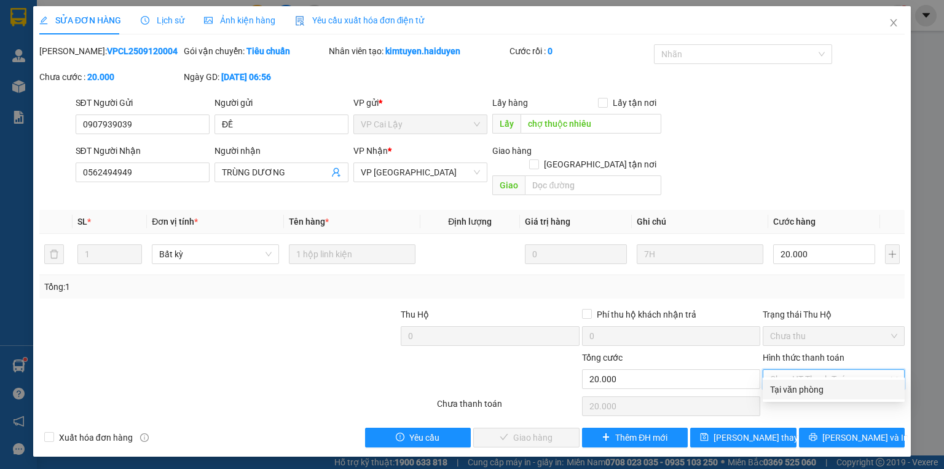
click at [807, 391] on div "Tại văn phòng" at bounding box center [833, 389] width 127 height 14
type input "0"
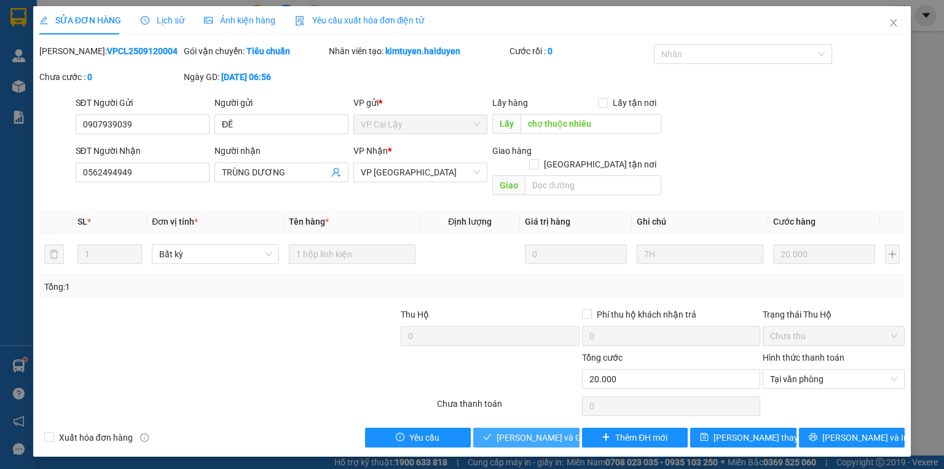
drag, startPoint x: 573, startPoint y: 424, endPoint x: 728, endPoint y: 339, distance: 177.0
click at [579, 427] on button "Lưu và Giao hàng" at bounding box center [526, 437] width 106 height 20
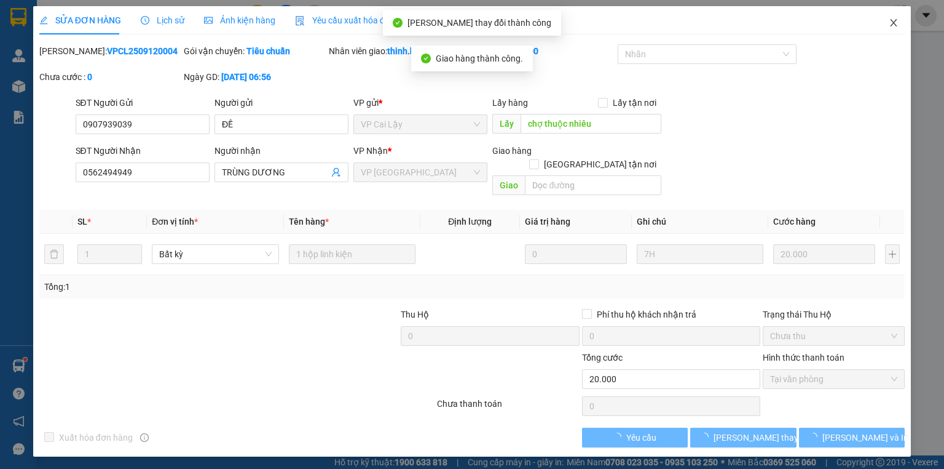
drag, startPoint x: 892, startPoint y: 19, endPoint x: 837, endPoint y: 30, distance: 56.4
click at [890, 20] on icon "close" at bounding box center [894, 23] width 10 height 10
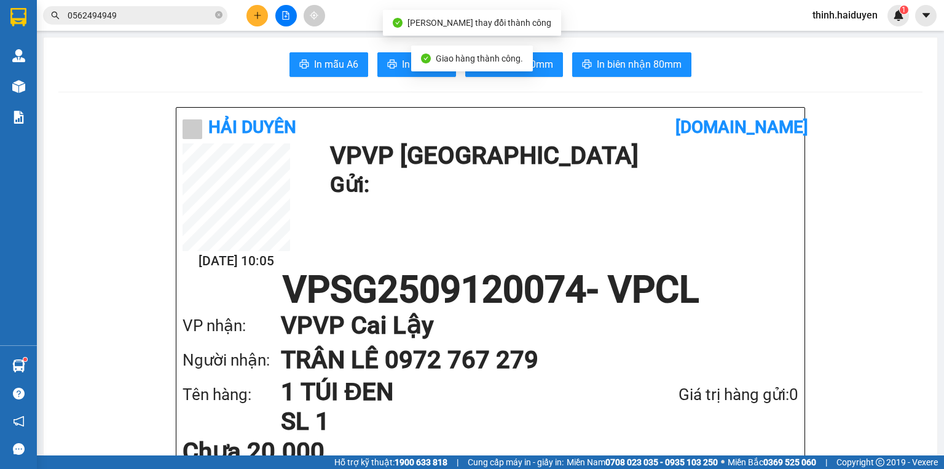
click at [261, 20] on button at bounding box center [258, 16] width 22 height 22
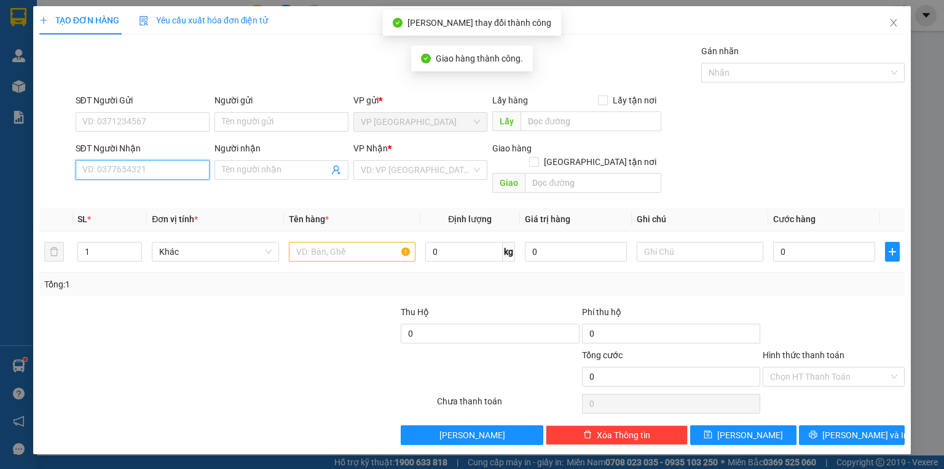
click at [175, 160] on input "SĐT Người Nhận" at bounding box center [143, 170] width 134 height 20
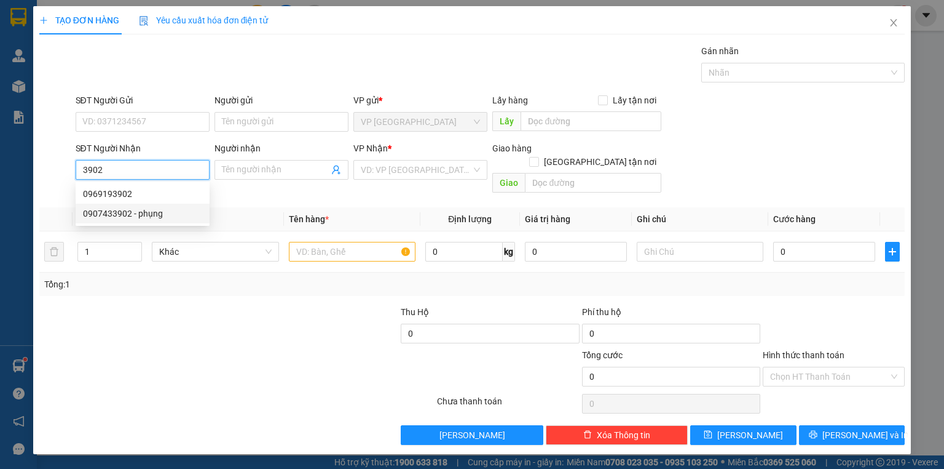
click at [151, 216] on div "0907433902 - phụng" at bounding box center [142, 214] width 119 height 14
type input "0907433902"
type input "phụng"
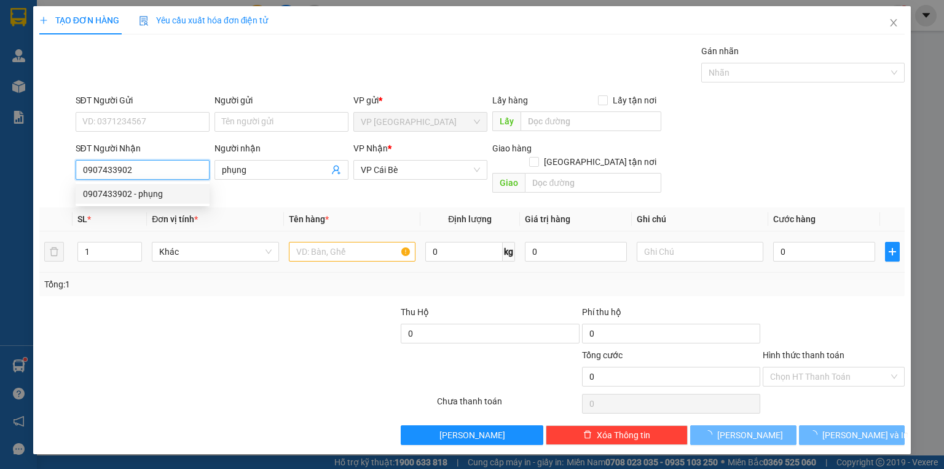
type input "30.000"
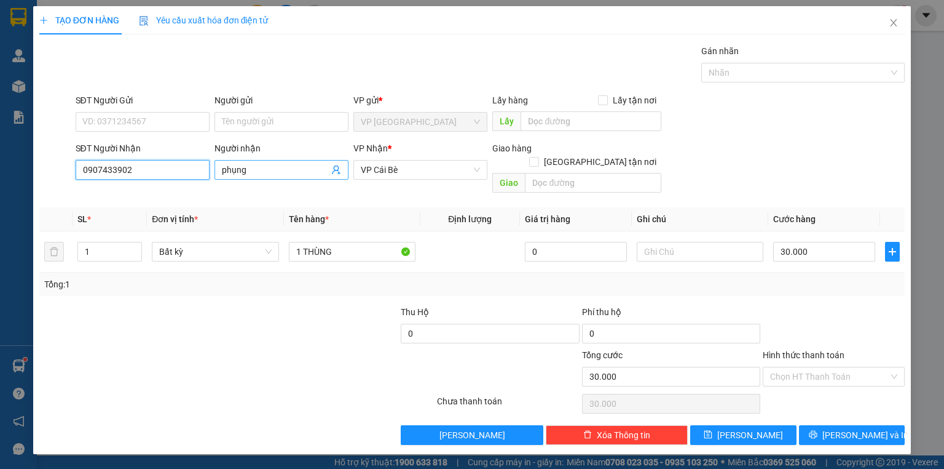
type input "0907433902"
drag, startPoint x: 240, startPoint y: 172, endPoint x: 151, endPoint y: 180, distance: 90.1
click at [151, 180] on div "SĐT Người Nhận 0907433902 Người nhận phụng phụng VP Nhận * VP Cái Bè Giao hàng …" at bounding box center [490, 169] width 835 height 57
type input "p"
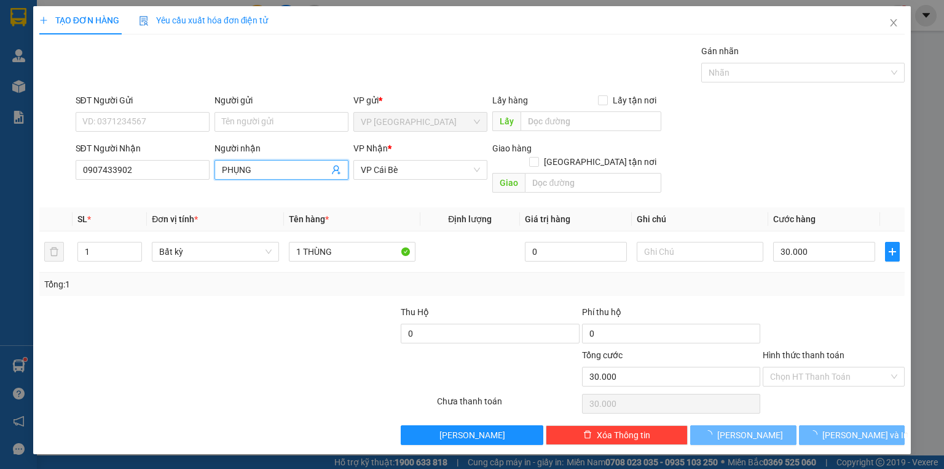
type input "PHỤNG"
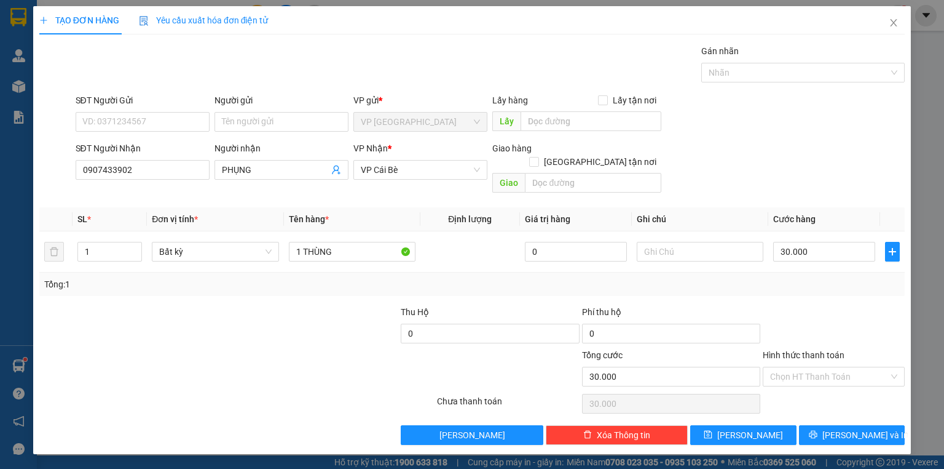
click at [186, 324] on div at bounding box center [128, 326] width 181 height 43
click at [362, 243] on input "1 THÙNG" at bounding box center [352, 252] width 127 height 20
type input "1 THÙNG TRẮNG"
drag, startPoint x: 273, startPoint y: 366, endPoint x: 569, endPoint y: 330, distance: 298.0
click at [282, 363] on div at bounding box center [164, 369] width 253 height 43
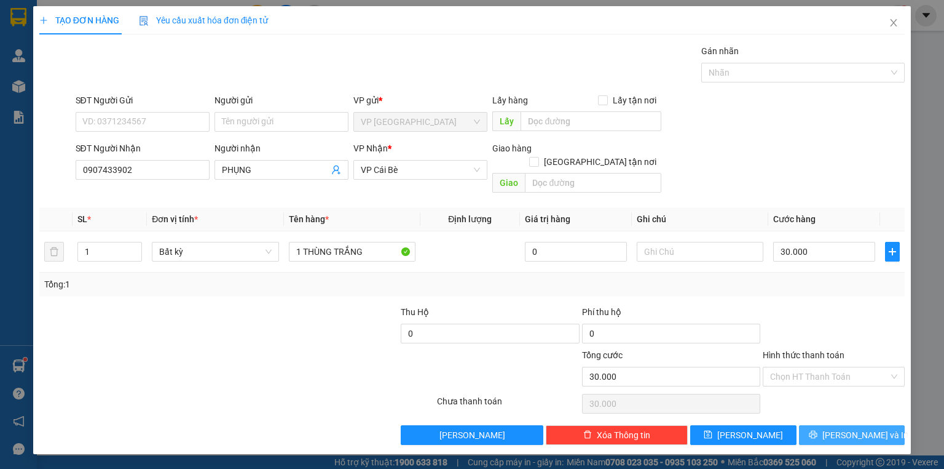
click at [855, 428] on span "[PERSON_NAME] và In" at bounding box center [866, 435] width 86 height 14
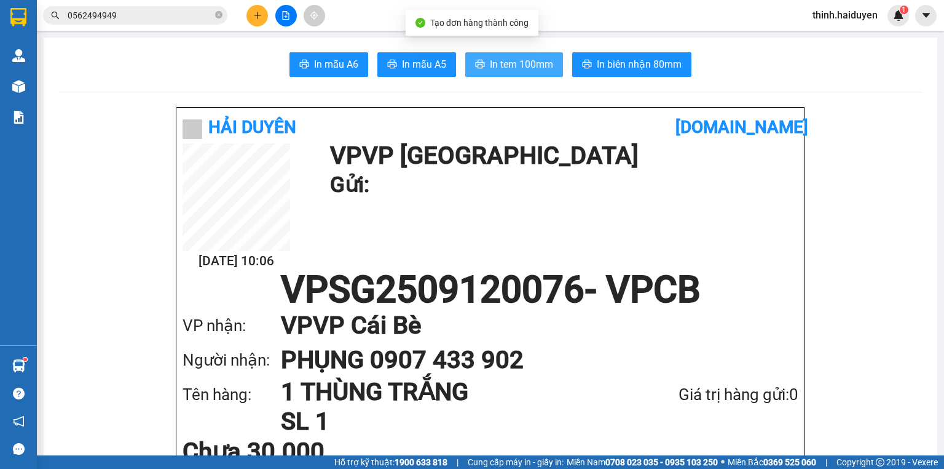
click at [529, 61] on span "In tem 100mm" at bounding box center [521, 64] width 63 height 15
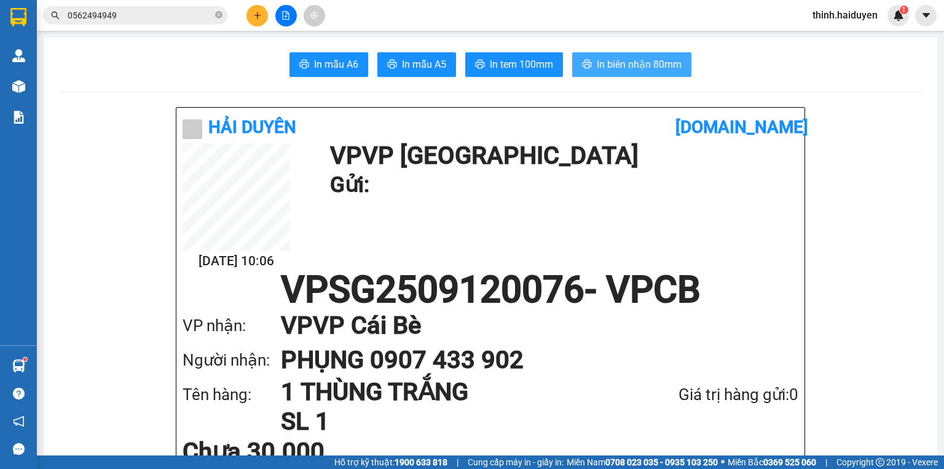
click at [614, 64] on span "In biên nhận 80mm" at bounding box center [639, 64] width 85 height 15
click at [260, 18] on icon "plus" at bounding box center [257, 15] width 9 height 9
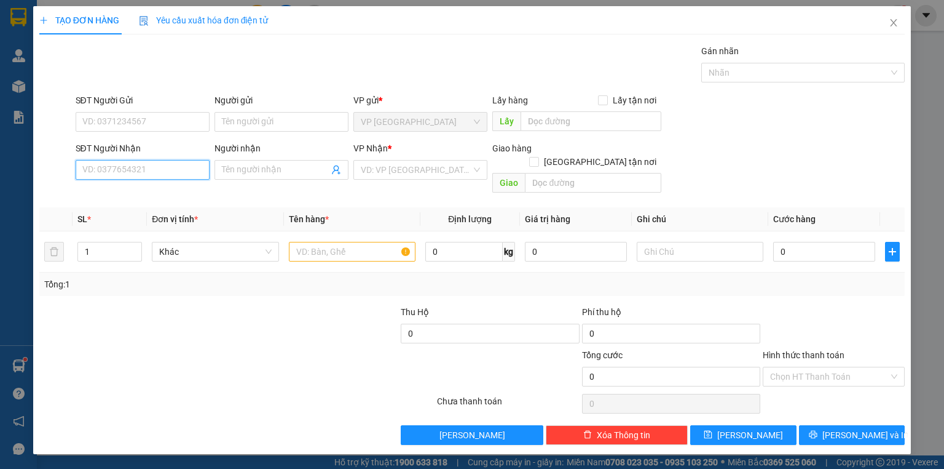
click at [175, 175] on input "SĐT Người Nhận" at bounding box center [143, 170] width 134 height 20
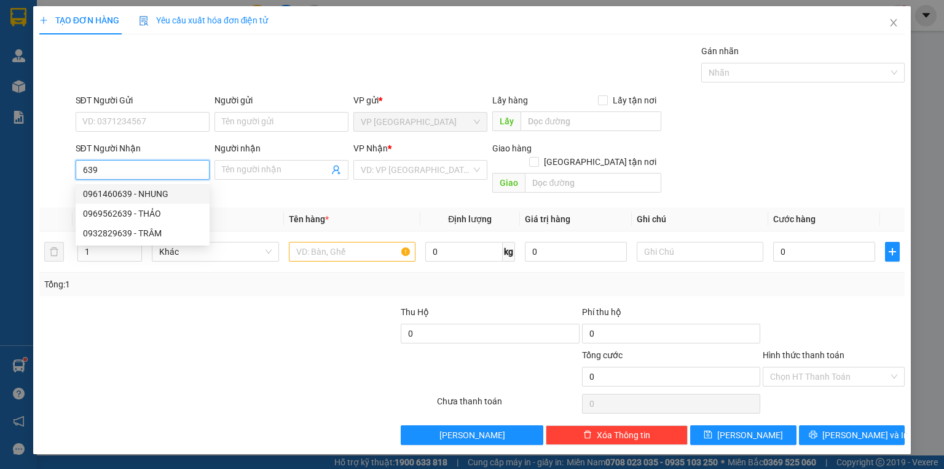
click at [175, 197] on div "0961460639 - NHUNG" at bounding box center [142, 194] width 119 height 14
type input "0961460639"
type input "NHUNG"
type input "40.000"
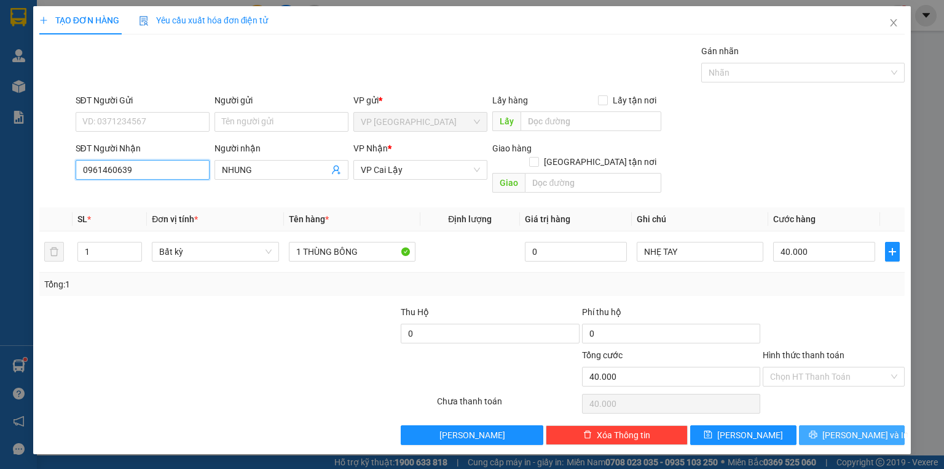
type input "0961460639"
click at [844, 428] on span "[PERSON_NAME] và In" at bounding box center [866, 435] width 86 height 14
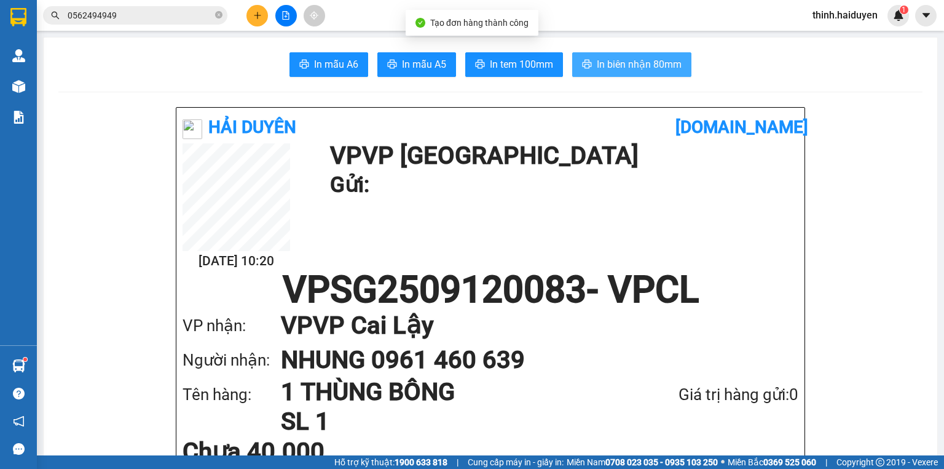
click at [615, 66] on span "In biên nhận 80mm" at bounding box center [639, 64] width 85 height 15
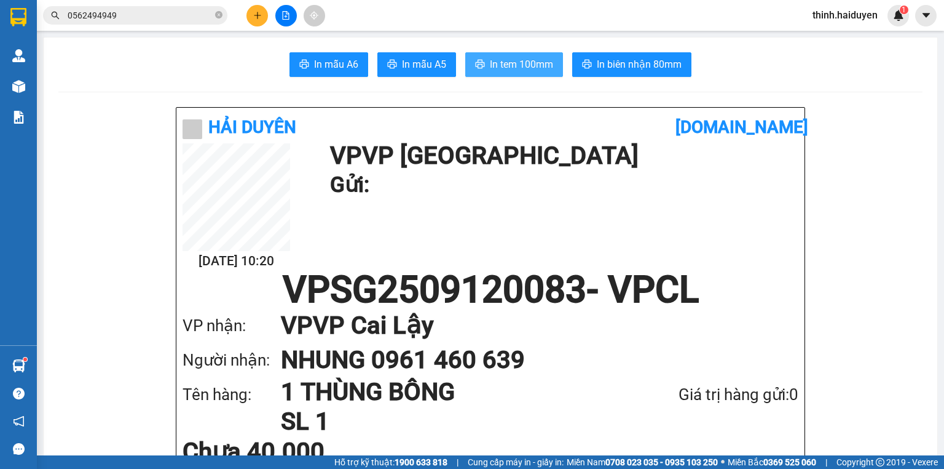
click at [540, 71] on span "In tem 100mm" at bounding box center [521, 64] width 63 height 15
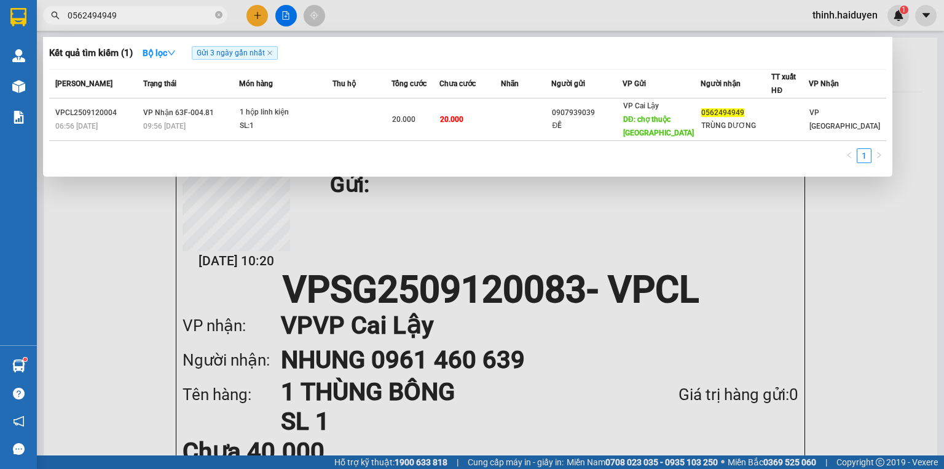
click at [169, 15] on input "0562494949" at bounding box center [140, 16] width 145 height 14
click at [169, 16] on input "0562494949" at bounding box center [140, 16] width 145 height 14
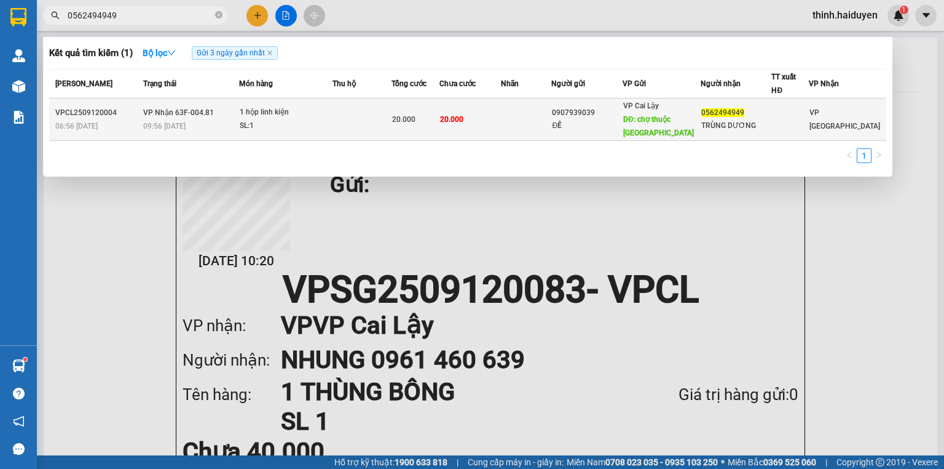
click at [205, 101] on td "VP Nhận 63F-004.81 09:56 - 12/09" at bounding box center [189, 119] width 99 height 42
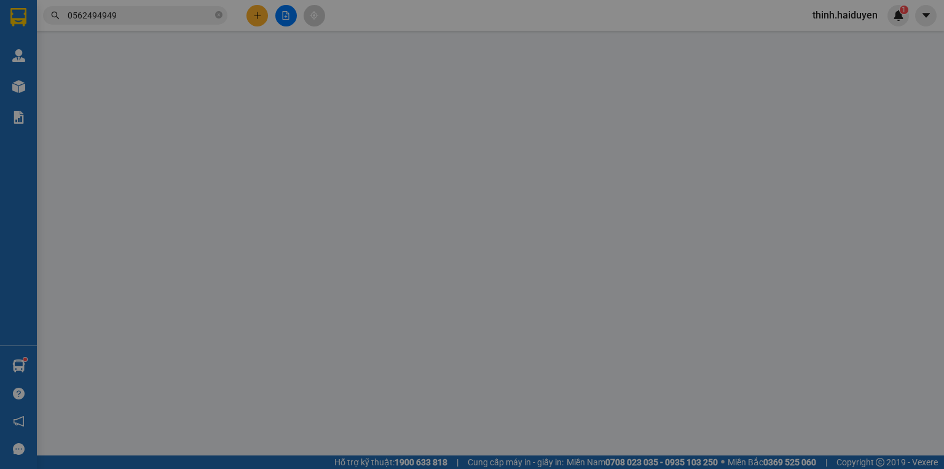
type input "0907939039"
type input "ĐỀ"
type input "chợ thuộc nhiêu"
type input "0562494949"
type input "TRÙNG DƯƠNG"
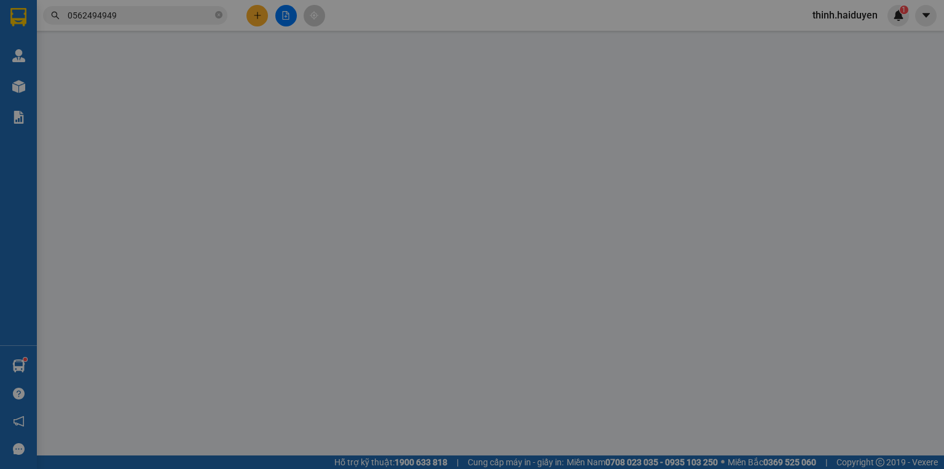
type input "20.000"
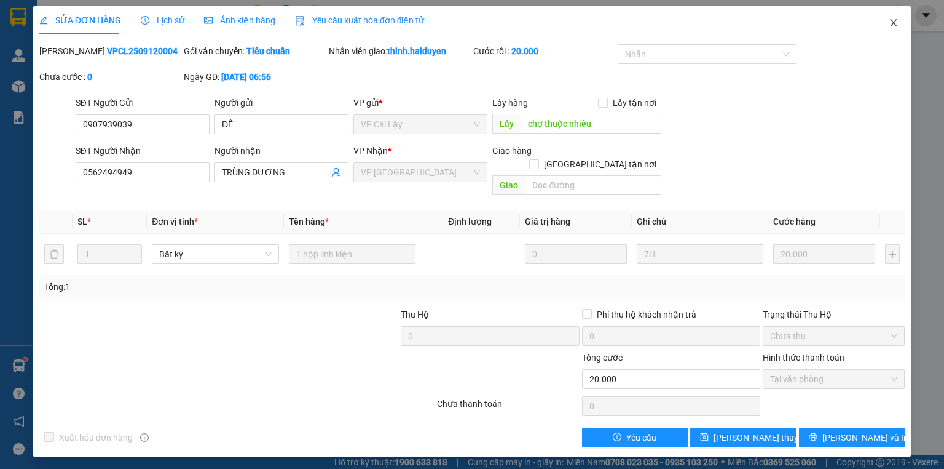
click at [896, 23] on icon "close" at bounding box center [894, 23] width 10 height 10
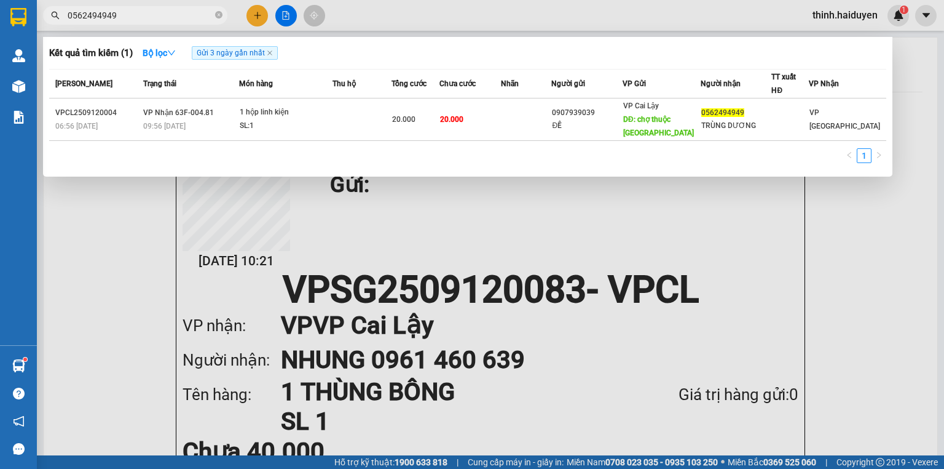
click at [145, 14] on input "0562494949" at bounding box center [140, 16] width 145 height 14
click at [251, 15] on div at bounding box center [472, 234] width 944 height 469
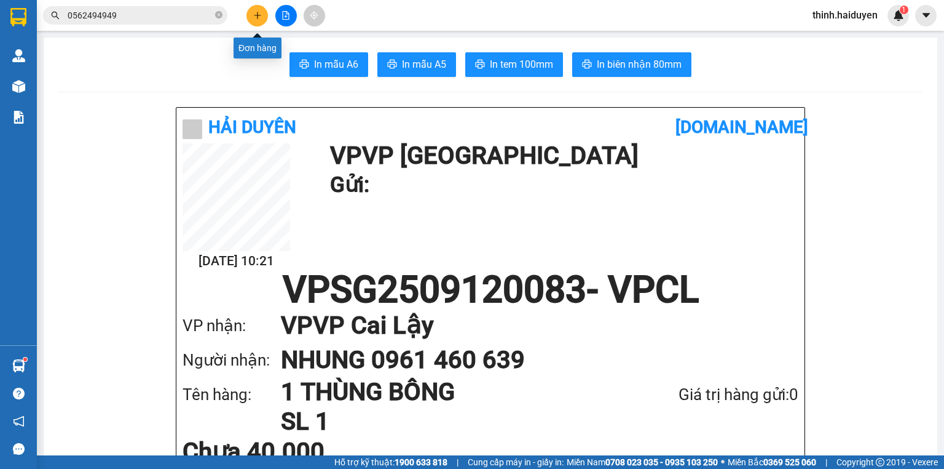
click at [253, 17] on icon "plus" at bounding box center [257, 15] width 9 height 9
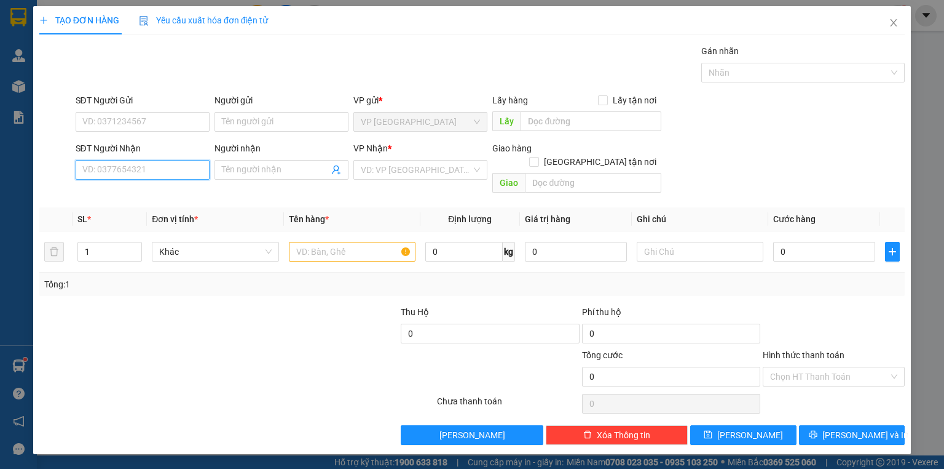
click at [184, 167] on input "SĐT Người Nhận" at bounding box center [143, 170] width 134 height 20
drag, startPoint x: 120, startPoint y: 175, endPoint x: 113, endPoint y: 184, distance: 11.9
click at [115, 180] on div "SĐT Người Nhận 09180487395 09180487395" at bounding box center [143, 162] width 134 height 43
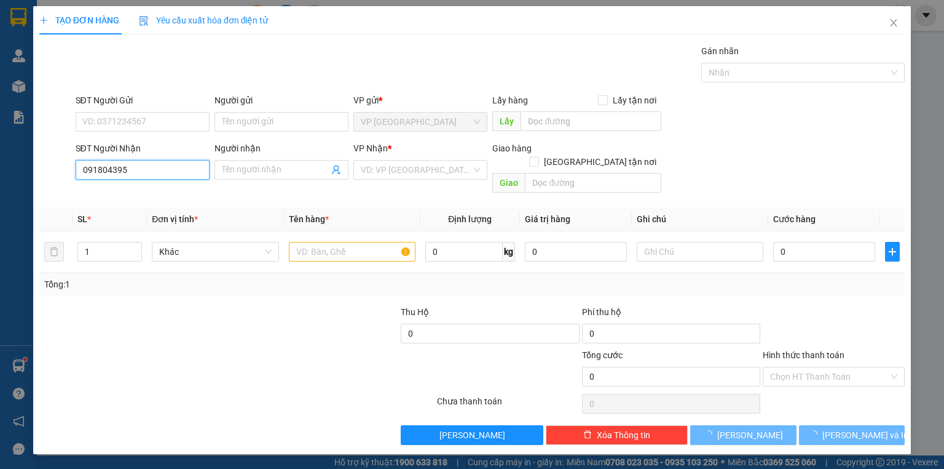
type input "0918048395"
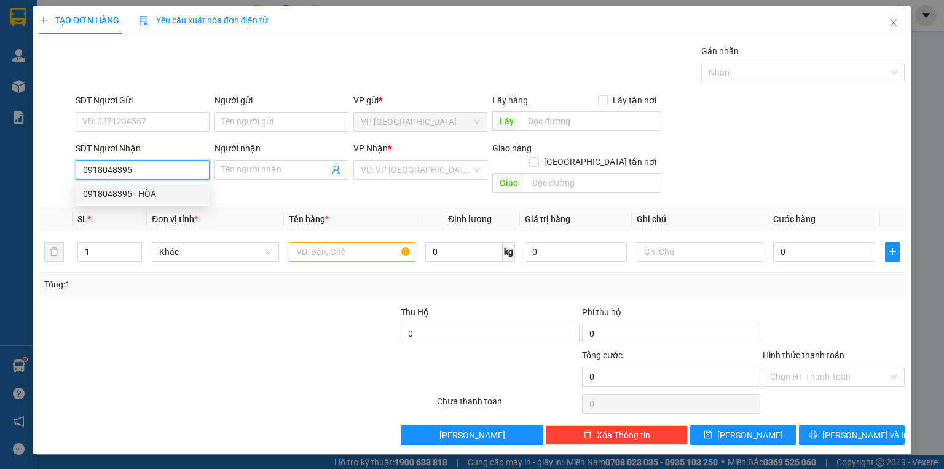
click at [145, 192] on div "0918048395 - HÒA" at bounding box center [142, 194] width 119 height 14
type input "HÒA"
type input "20.000"
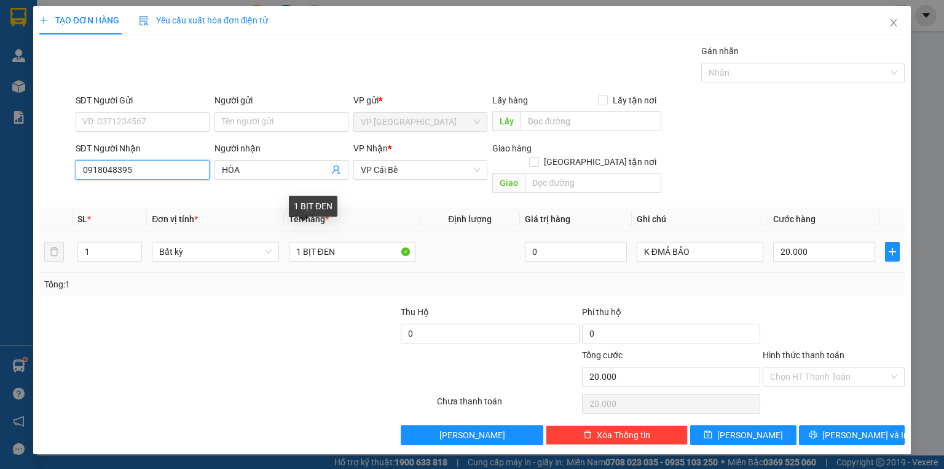
type input "0918048395"
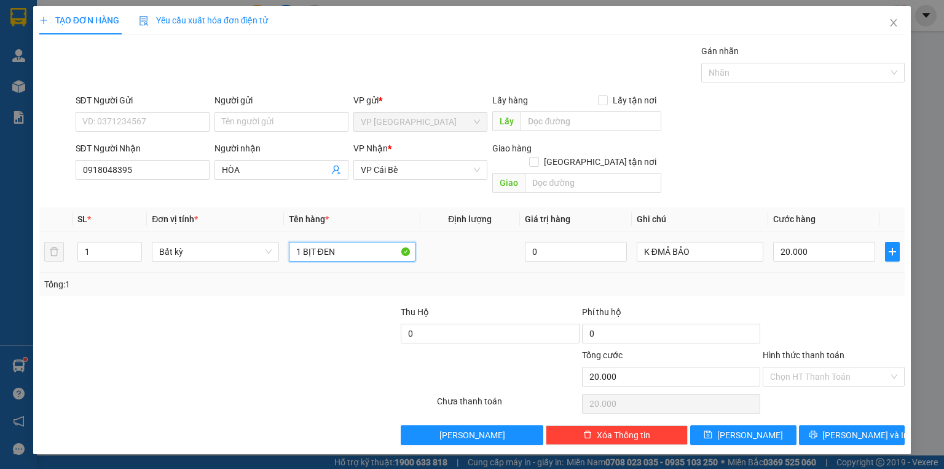
drag, startPoint x: 322, startPoint y: 250, endPoint x: 303, endPoint y: 253, distance: 19.3
click at [303, 251] on td "1 BỊT ĐEN" at bounding box center [352, 251] width 136 height 41
type input "2 THÙNG"
type input "2"
click at [138, 245] on span "up" at bounding box center [135, 248] width 7 height 7
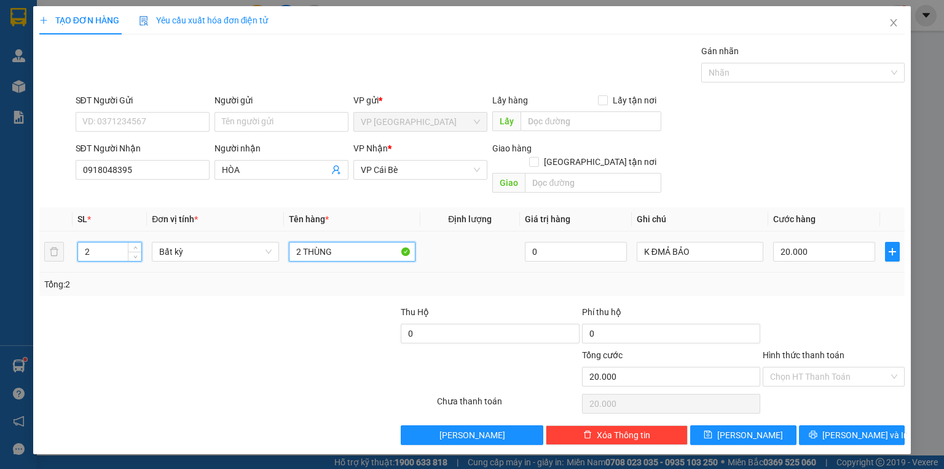
click at [358, 243] on input "2 THÙNG" at bounding box center [352, 252] width 127 height 20
type input "0"
type input "2 THÙNG GẠCH"
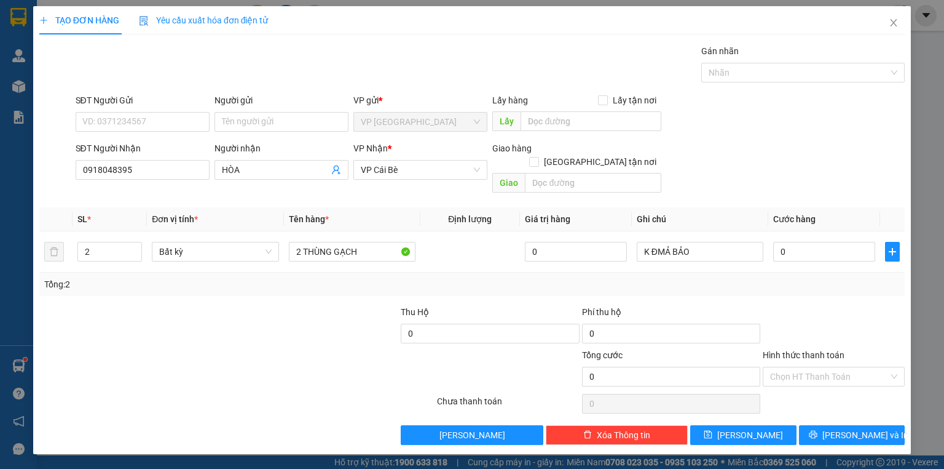
click at [311, 305] on div at bounding box center [309, 326] width 181 height 43
drag, startPoint x: 702, startPoint y: 228, endPoint x: 639, endPoint y: 249, distance: 66.7
click at [639, 249] on div "K ĐMẢ BẢO" at bounding box center [700, 251] width 127 height 25
drag, startPoint x: 611, startPoint y: 281, endPoint x: 686, endPoint y: 248, distance: 81.2
click at [625, 277] on div "Tổng: 2" at bounding box center [472, 283] width 866 height 23
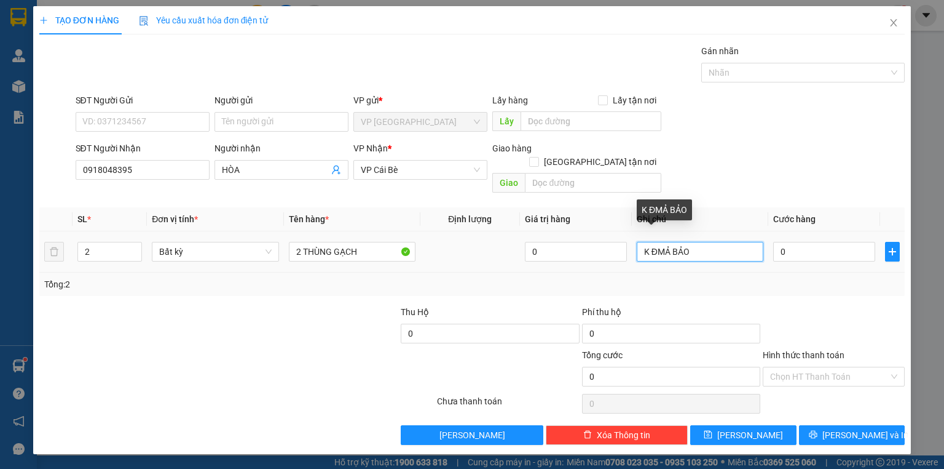
click at [688, 242] on input "K ĐMẢ BẢO" at bounding box center [700, 252] width 127 height 20
click at [689, 242] on input "K ĐMẢ BẢO" at bounding box center [700, 252] width 127 height 20
type input "K"
type input "H"
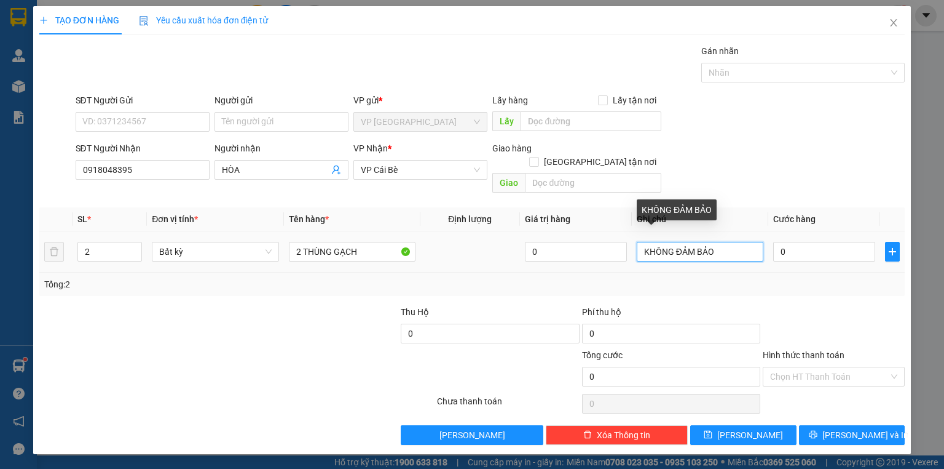
click at [642, 242] on input "KHÔNG ĐẢM BẢO" at bounding box center [700, 252] width 127 height 20
type input "NHẸ TAY- KHÔNG ĐẢM BẢO"
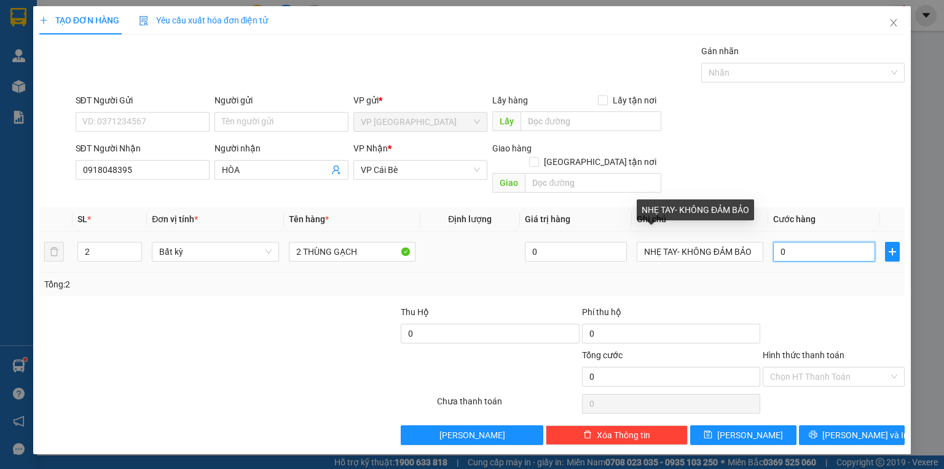
click at [789, 242] on input "0" at bounding box center [824, 252] width 102 height 20
click at [791, 242] on input "0" at bounding box center [824, 252] width 102 height 20
type input "6"
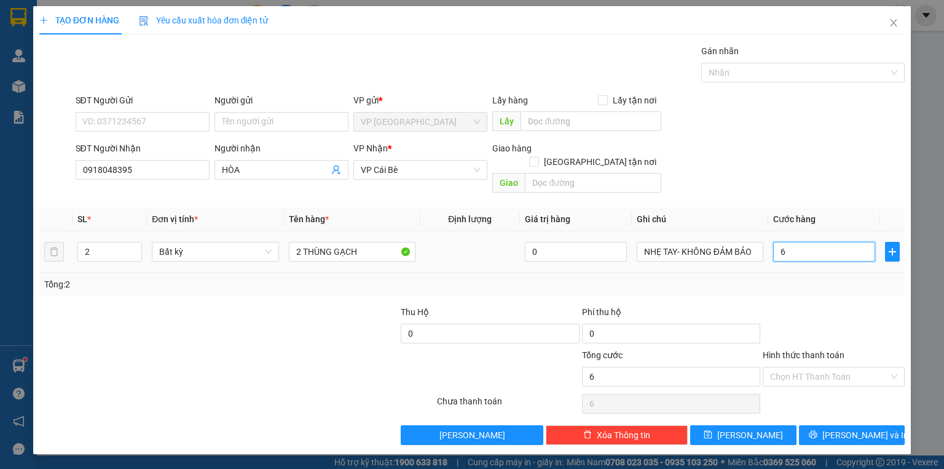
type input "60"
type input "60.000"
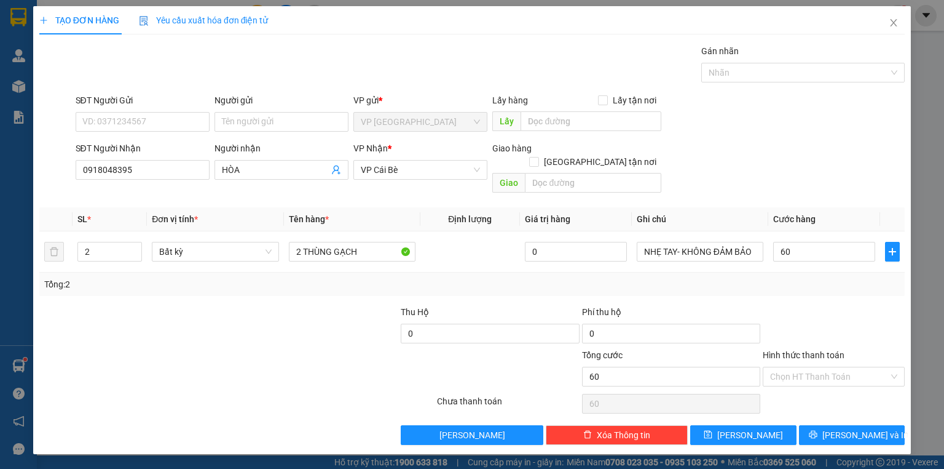
type input "60.000"
click at [815, 307] on div at bounding box center [834, 326] width 144 height 43
drag, startPoint x: 844, startPoint y: 353, endPoint x: 844, endPoint y: 368, distance: 14.8
click at [844, 367] on input "Hình thức thanh toán" at bounding box center [829, 376] width 119 height 18
click at [841, 383] on div "Tại văn phòng" at bounding box center [833, 386] width 127 height 14
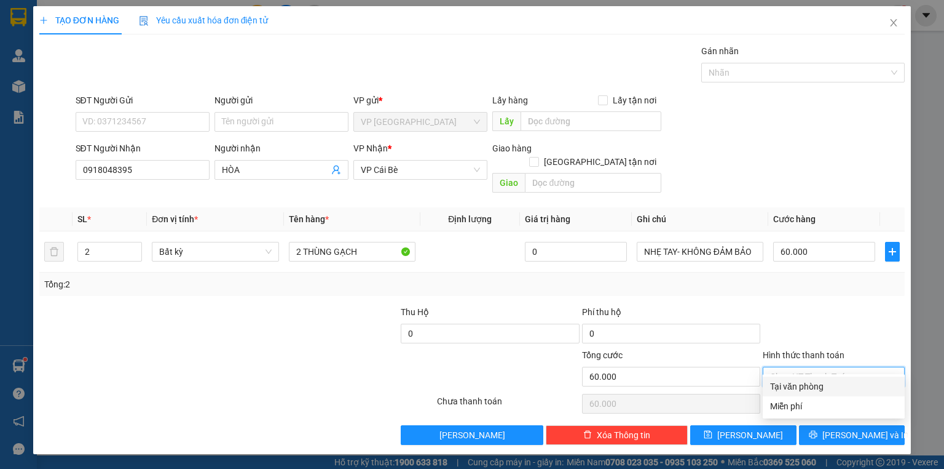
type input "0"
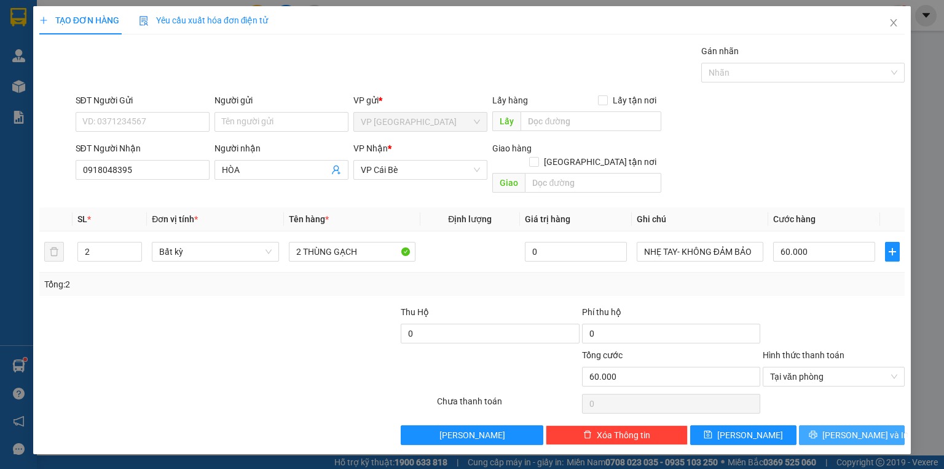
drag, startPoint x: 847, startPoint y: 416, endPoint x: 855, endPoint y: 415, distance: 8.6
click at [848, 428] on span "[PERSON_NAME] và In" at bounding box center [866, 435] width 86 height 14
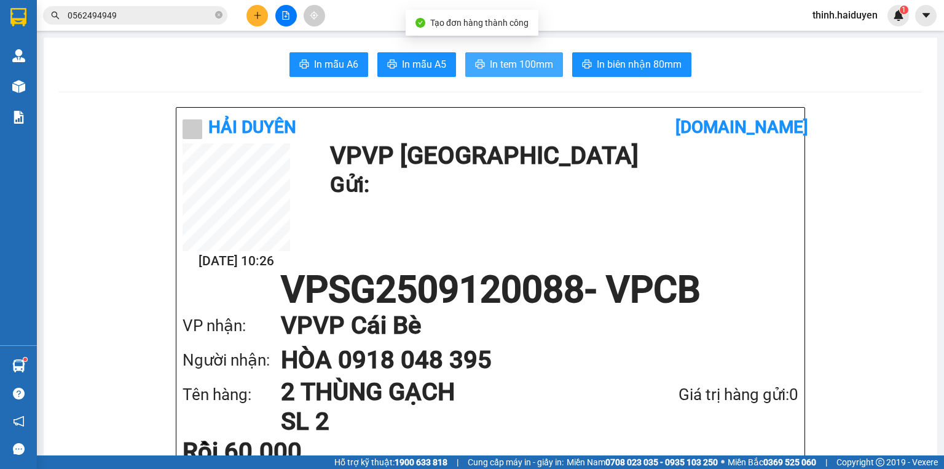
click at [540, 69] on span "In tem 100mm" at bounding box center [521, 64] width 63 height 15
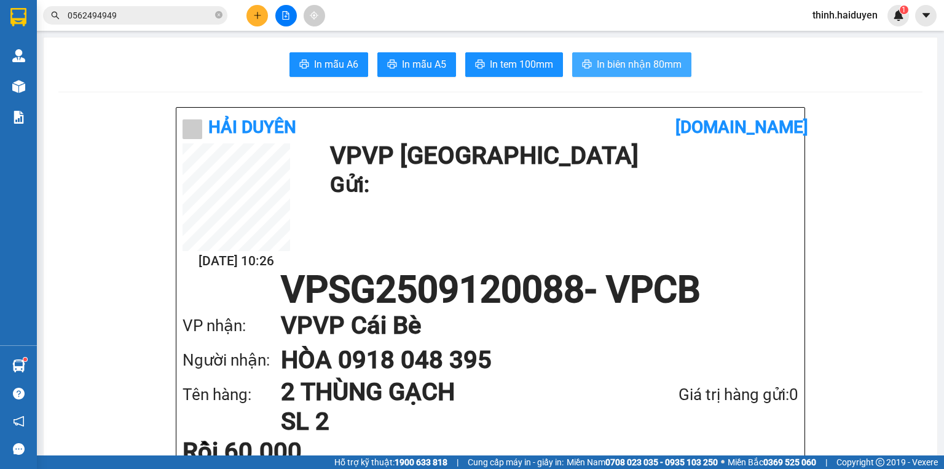
drag, startPoint x: 598, startPoint y: 55, endPoint x: 603, endPoint y: 59, distance: 6.5
click at [599, 58] on button "In biên nhận 80mm" at bounding box center [631, 64] width 119 height 25
click at [261, 14] on icon "plus" at bounding box center [257, 15] width 9 height 9
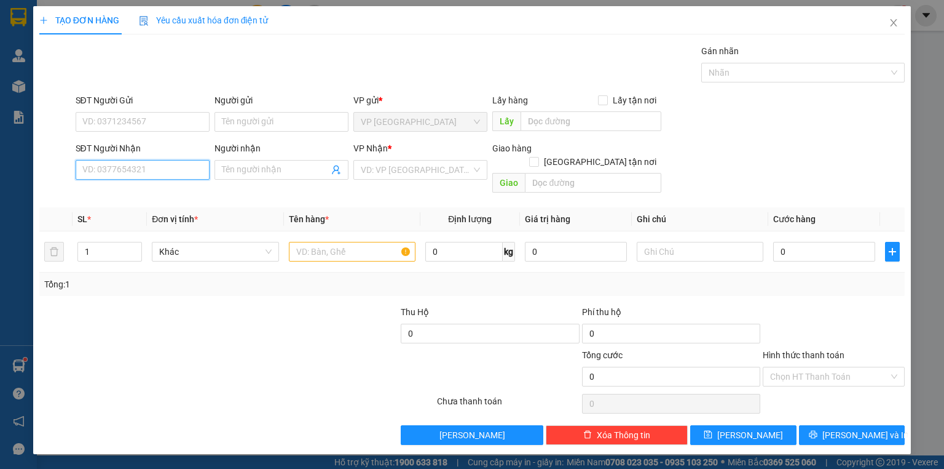
click at [181, 168] on input "SĐT Người Nhận" at bounding box center [143, 170] width 134 height 20
type input "0948565052"
drag, startPoint x: 189, startPoint y: 187, endPoint x: 197, endPoint y: 189, distance: 7.8
click at [194, 189] on div "0948565052 - ANH BÉ" at bounding box center [142, 194] width 119 height 14
type input "ANH BÉ"
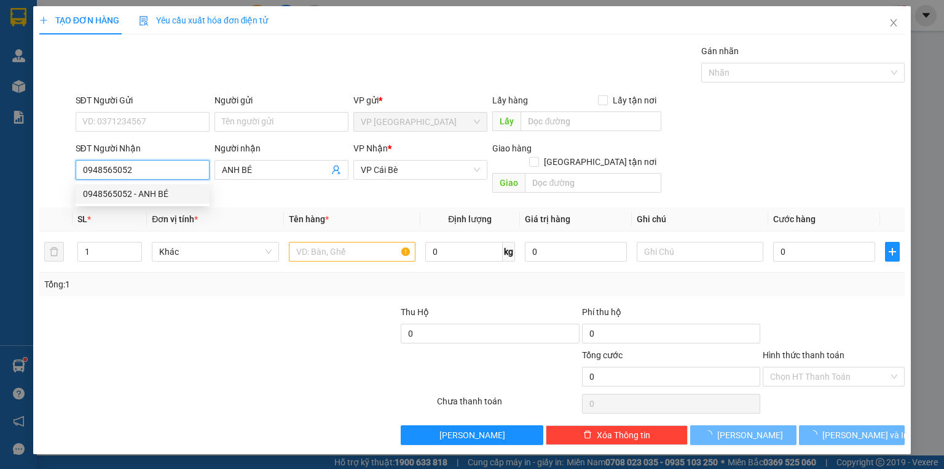
type input "50.000"
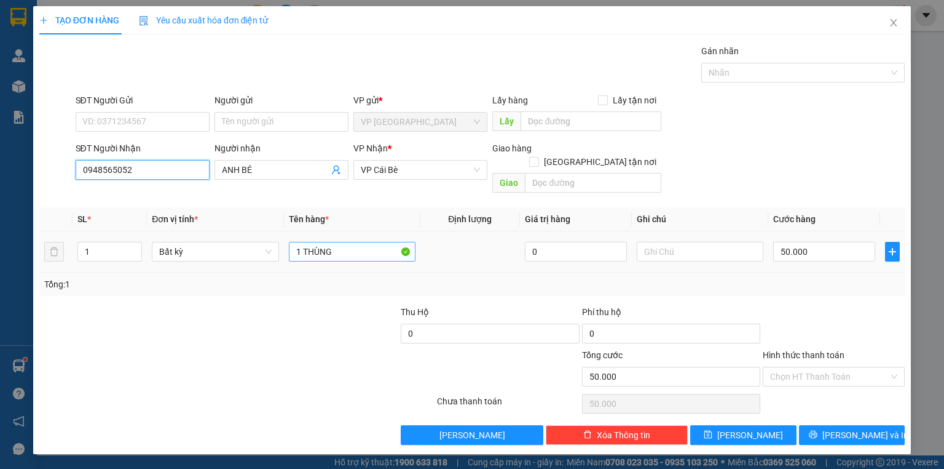
type input "0948565052"
click at [350, 242] on input "1 THÙNG" at bounding box center [352, 252] width 127 height 20
click at [814, 242] on input "50.000" at bounding box center [824, 252] width 102 height 20
type input "6"
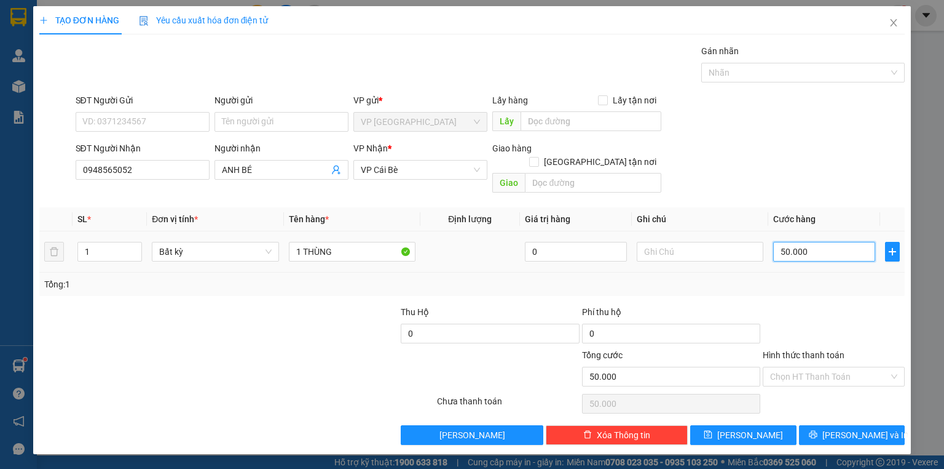
type input "6"
type input "60"
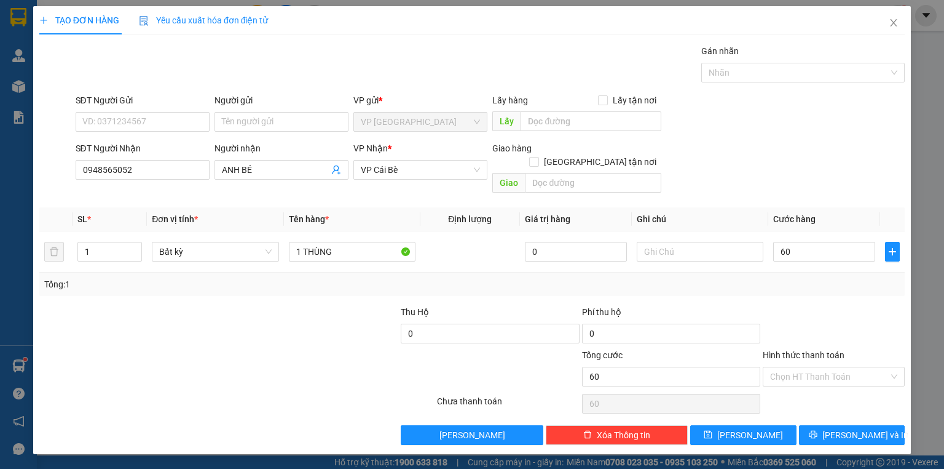
type input "60.000"
drag, startPoint x: 815, startPoint y: 292, endPoint x: 821, endPoint y: 288, distance: 7.5
click at [817, 305] on div at bounding box center [834, 326] width 144 height 43
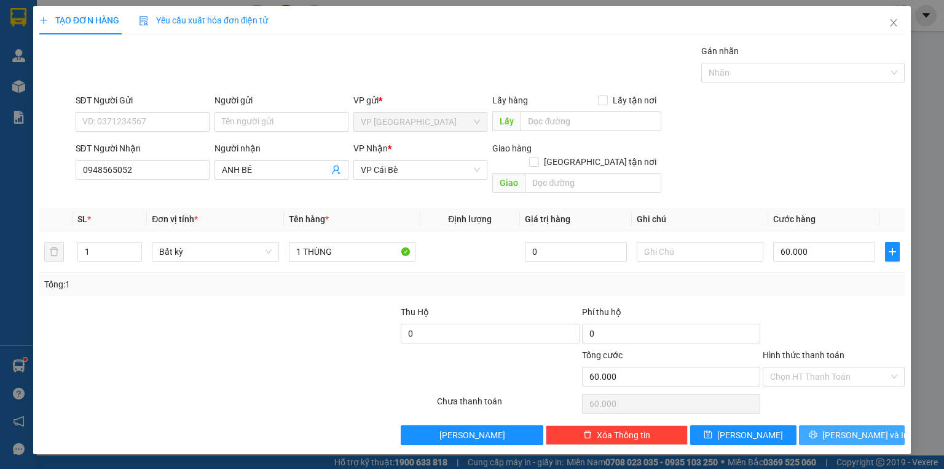
click at [838, 425] on button "[PERSON_NAME] và In" at bounding box center [852, 435] width 106 height 20
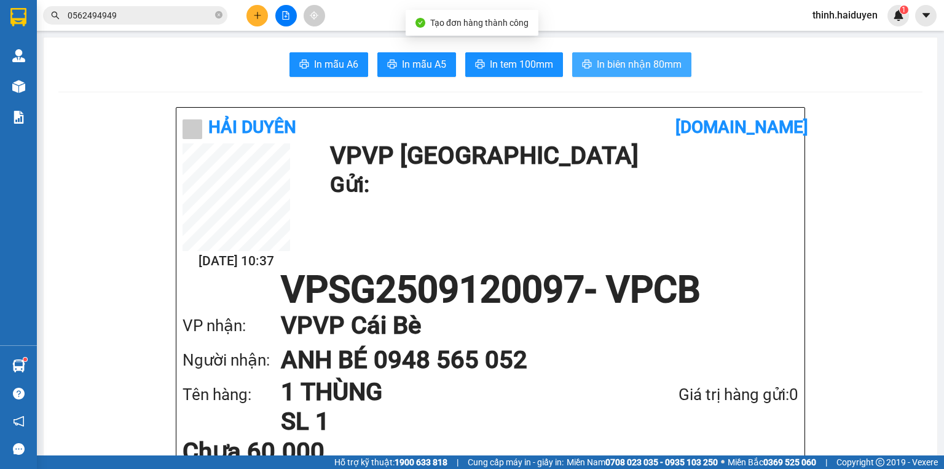
click at [627, 64] on span "In biên nhận 80mm" at bounding box center [639, 64] width 85 height 15
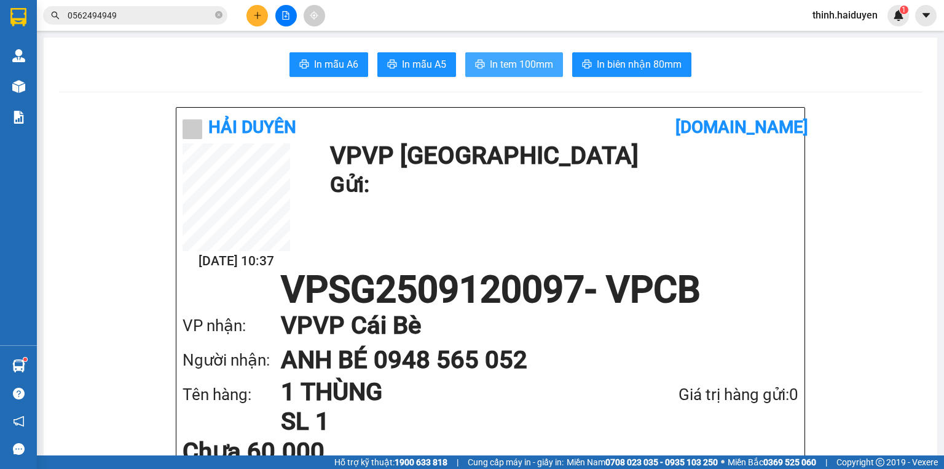
click at [541, 60] on span "In tem 100mm" at bounding box center [521, 64] width 63 height 15
click at [261, 10] on button at bounding box center [258, 16] width 22 height 22
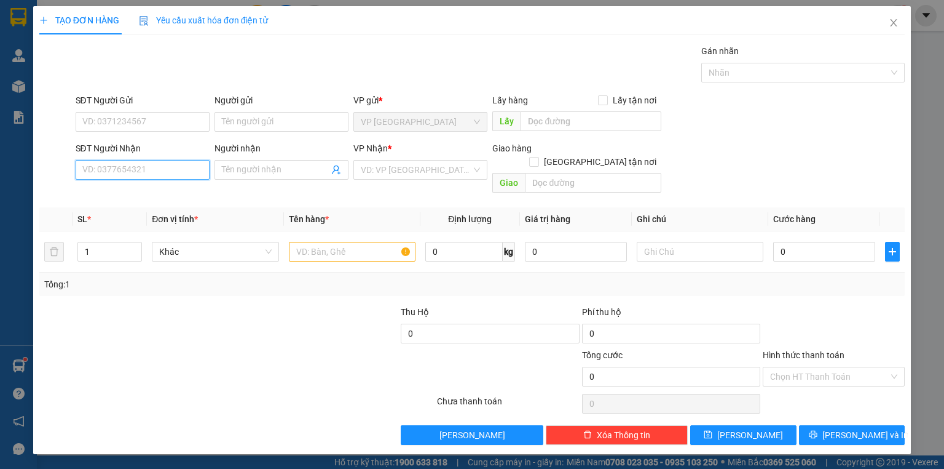
click at [125, 170] on input "SĐT Người Nhận" at bounding box center [143, 170] width 134 height 20
click at [143, 170] on input "SĐT Người Nhận" at bounding box center [143, 170] width 134 height 20
type input "0907026704"
drag, startPoint x: 178, startPoint y: 197, endPoint x: 212, endPoint y: 211, distance: 35.9
click at [178, 197] on div "0907026704 - C NGA" at bounding box center [142, 194] width 119 height 14
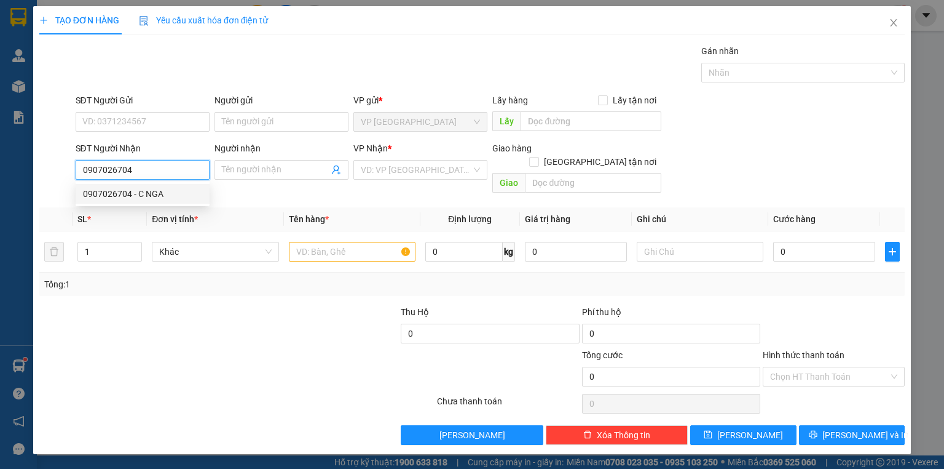
type input "C NGA"
type input "30.000"
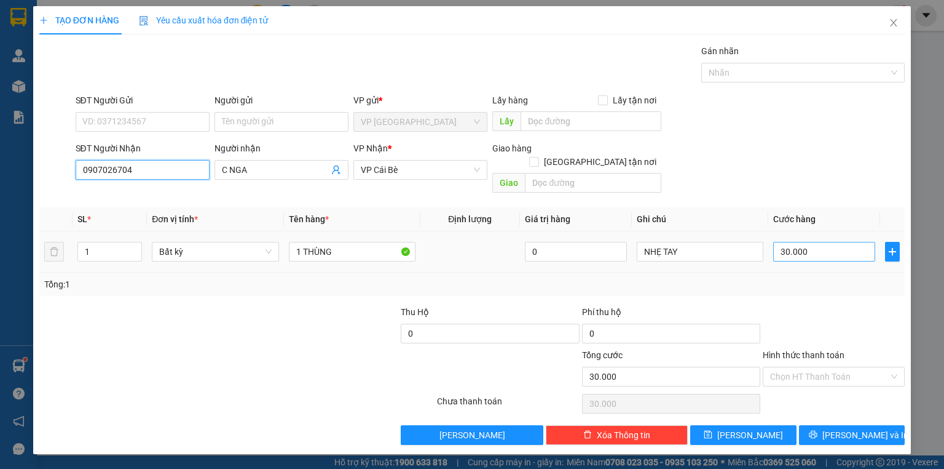
type input "0907026704"
click at [802, 242] on input "30.000" at bounding box center [824, 252] width 102 height 20
type input "4"
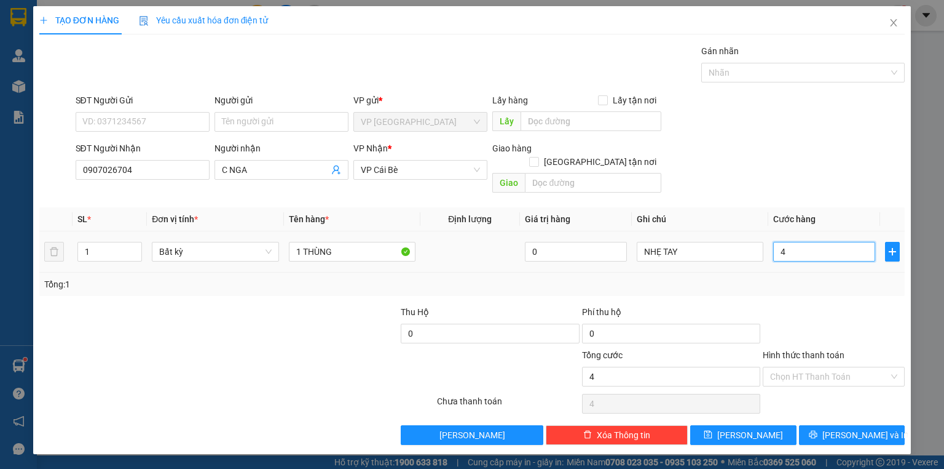
type input "40"
type input "40.000"
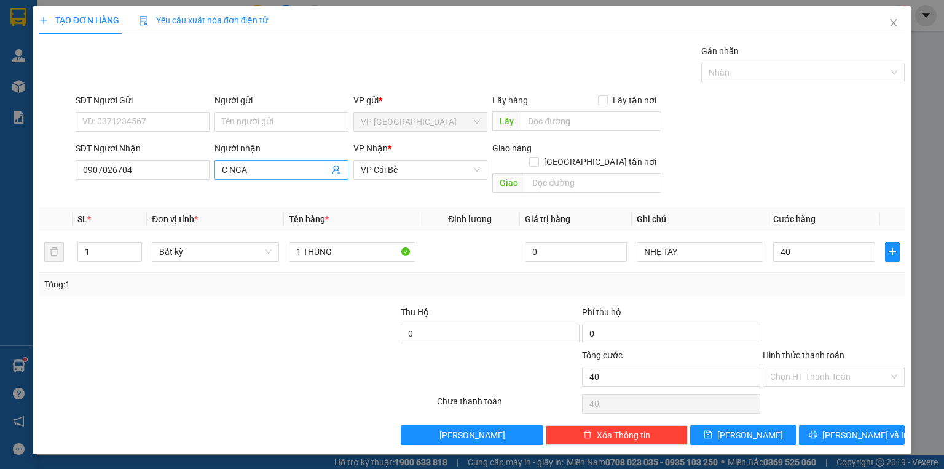
type input "40.000"
click at [227, 170] on input "C NGA" at bounding box center [275, 170] width 107 height 14
type input "CHỊ NGA"
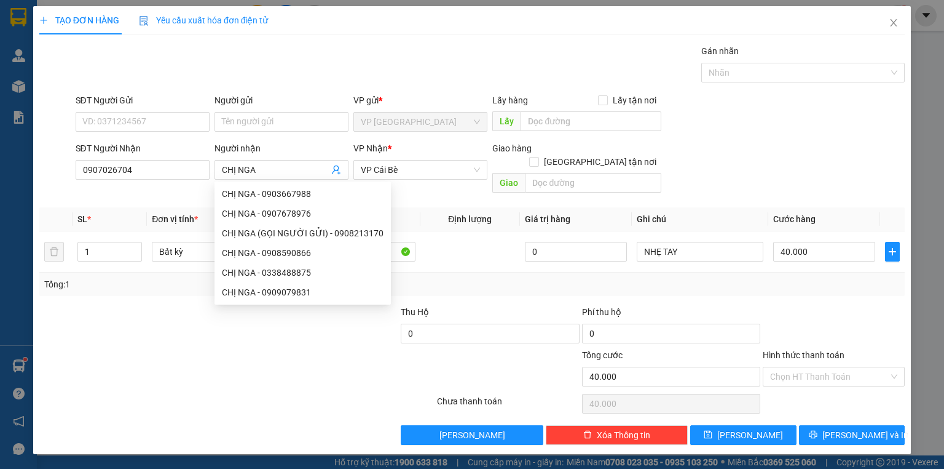
drag, startPoint x: 330, startPoint y: 349, endPoint x: 322, endPoint y: 349, distance: 8.0
click at [327, 349] on div at bounding box center [363, 369] width 144 height 43
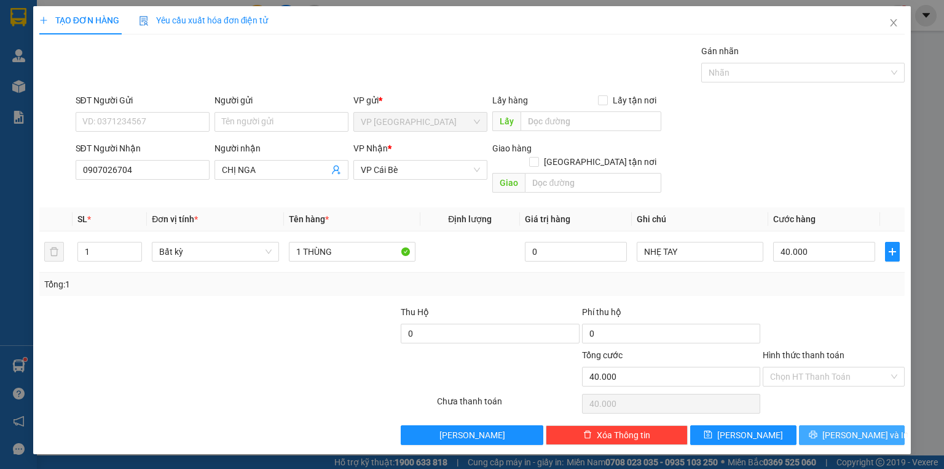
click at [842, 428] on span "[PERSON_NAME] và In" at bounding box center [866, 435] width 86 height 14
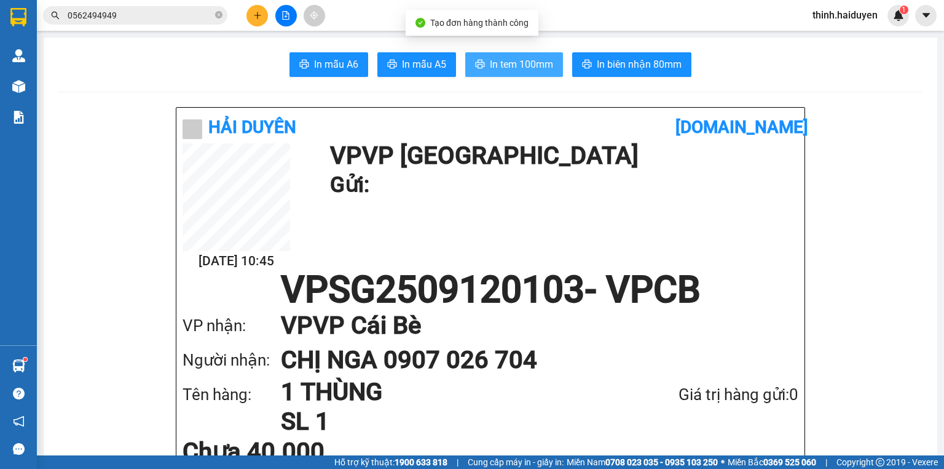
click at [521, 64] on span "In tem 100mm" at bounding box center [521, 64] width 63 height 15
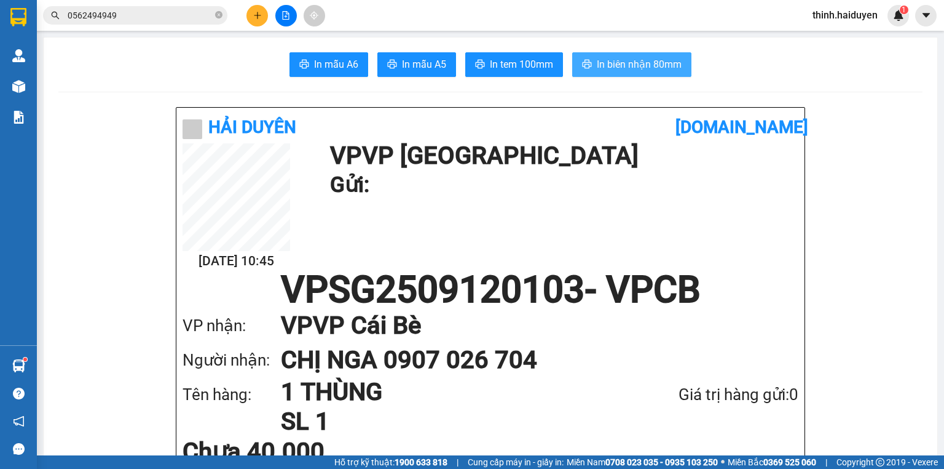
click at [630, 71] on span "In biên nhận 80mm" at bounding box center [639, 64] width 85 height 15
click at [267, 12] on button at bounding box center [258, 16] width 22 height 22
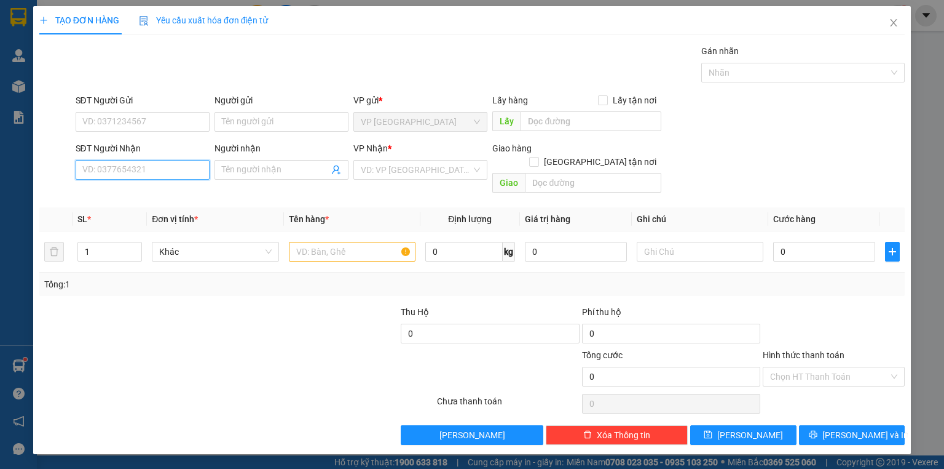
click at [177, 168] on input "SĐT Người Nhận" at bounding box center [143, 170] width 134 height 20
click at [162, 196] on div "0909631686 - THANH TRÚC" at bounding box center [143, 194] width 121 height 14
type input "0909631686"
type input "THANH TRÚC"
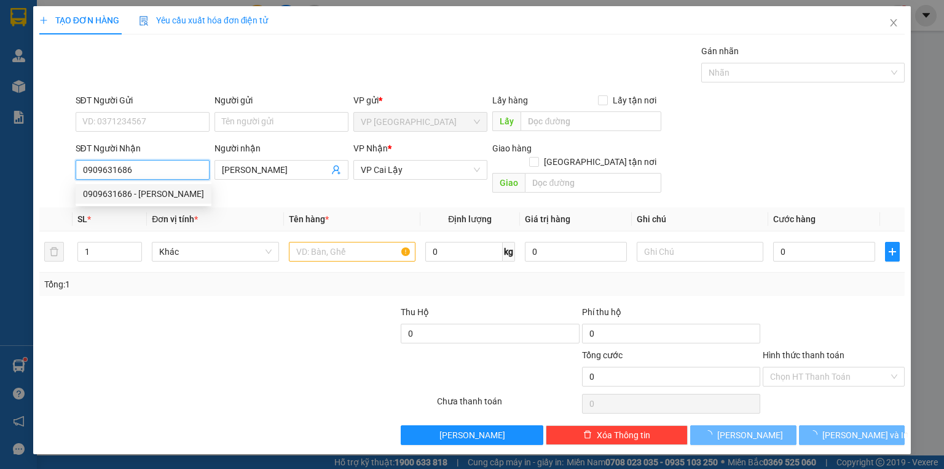
type input "30.000"
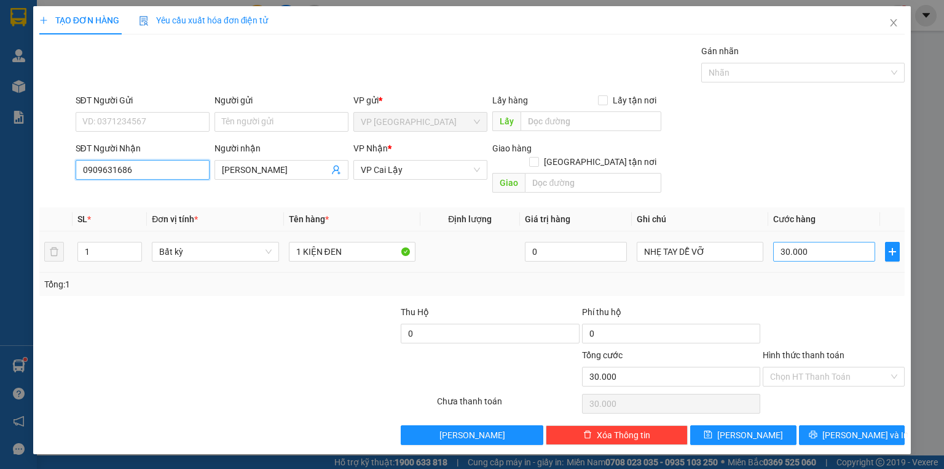
type input "0909631686"
click at [809, 244] on input "30.000" at bounding box center [824, 252] width 102 height 20
type input "2"
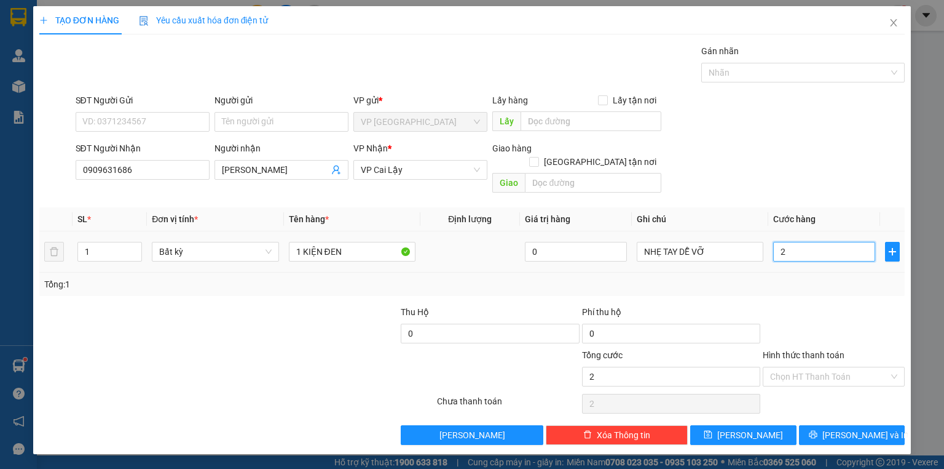
type input "20"
type input "20.000"
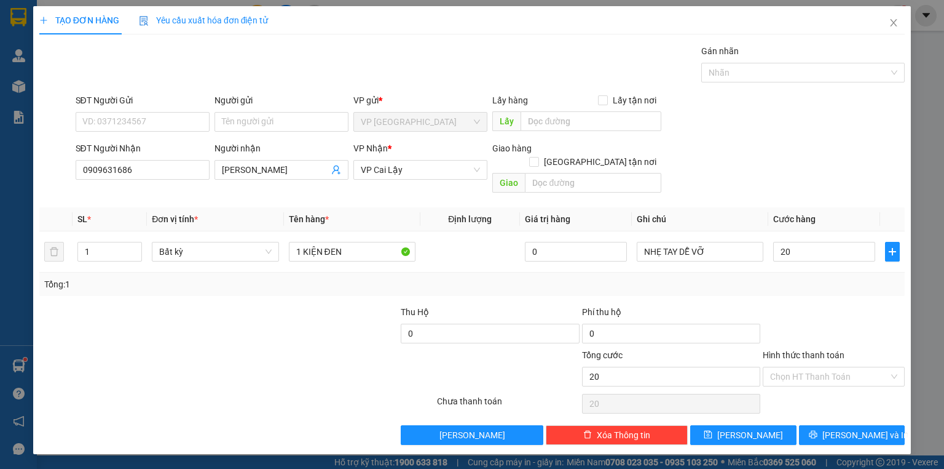
type input "20.000"
click at [817, 290] on div "Transit Pickup Surcharge Ids Transit Deliver Surcharge Ids Transit Deliver Surc…" at bounding box center [472, 244] width 866 height 400
click at [818, 430] on icon "printer" at bounding box center [813, 434] width 9 height 9
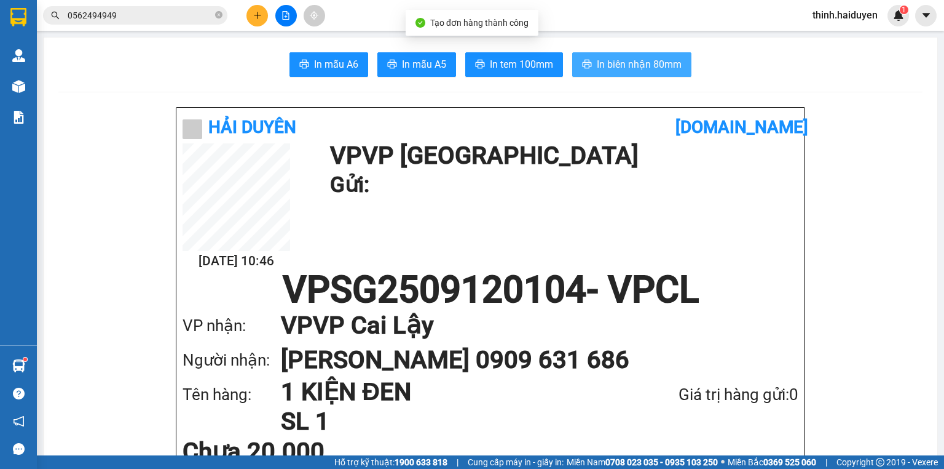
click at [604, 62] on span "In biên nhận 80mm" at bounding box center [639, 64] width 85 height 15
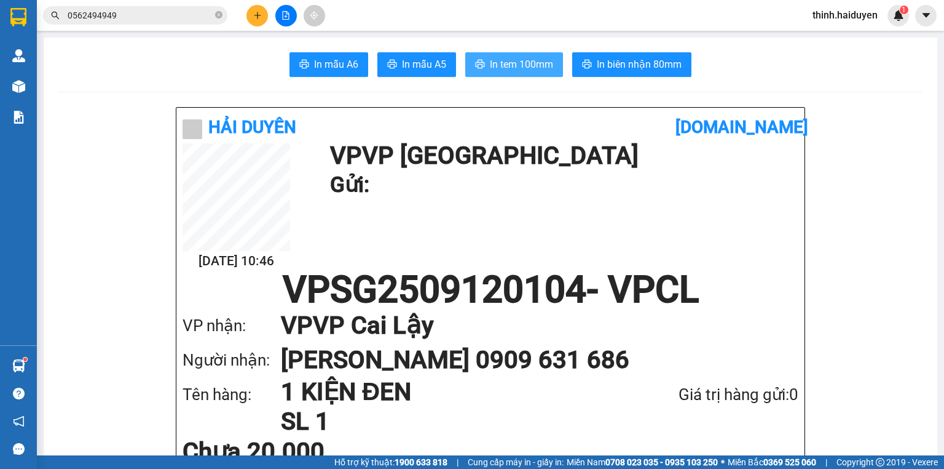
click at [508, 58] on span "In tem 100mm" at bounding box center [521, 64] width 63 height 15
click at [287, 17] on icon "file-add" at bounding box center [286, 15] width 9 height 9
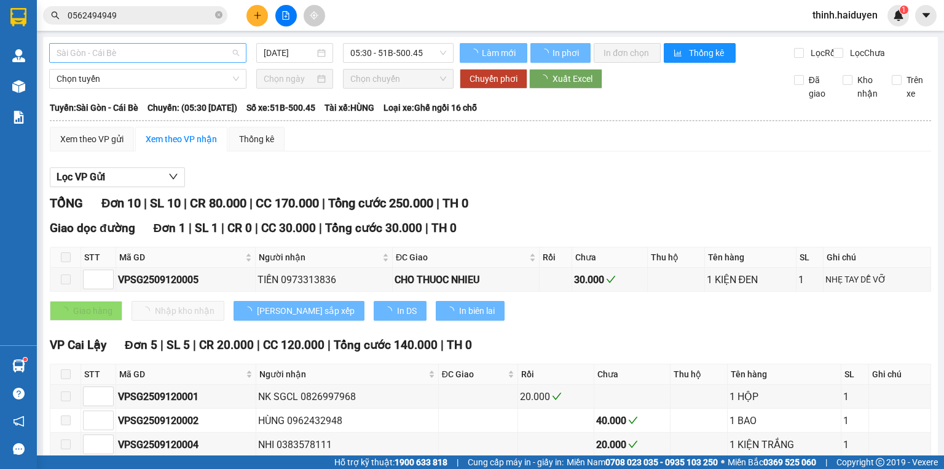
click at [111, 59] on span "Sài Gòn - Cái Bè" at bounding box center [148, 53] width 183 height 18
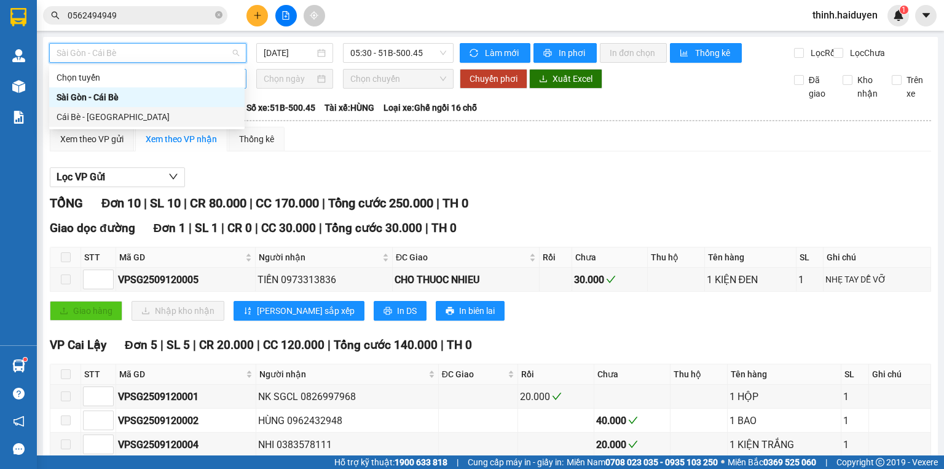
drag, startPoint x: 113, startPoint y: 115, endPoint x: 218, endPoint y: 93, distance: 107.4
click at [119, 116] on div "Cái Bè - [GEOGRAPHIC_DATA]" at bounding box center [147, 117] width 181 height 14
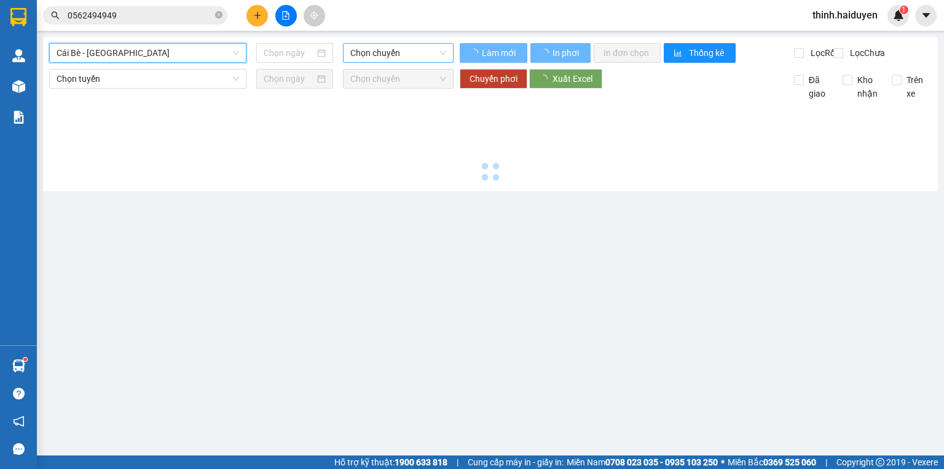
type input "[DATE]"
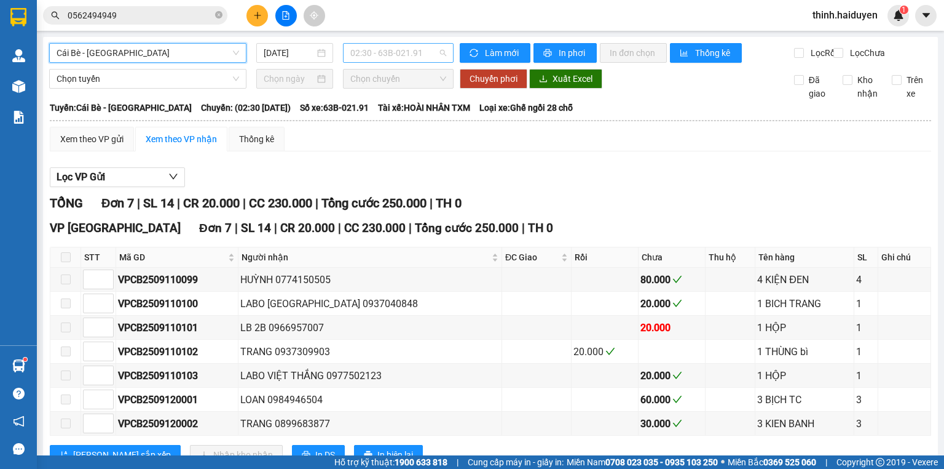
drag, startPoint x: 438, startPoint y: 42, endPoint x: 423, endPoint y: 57, distance: 20.9
click at [438, 47] on div "02:30 - 63B-021.91" at bounding box center [398, 53] width 111 height 20
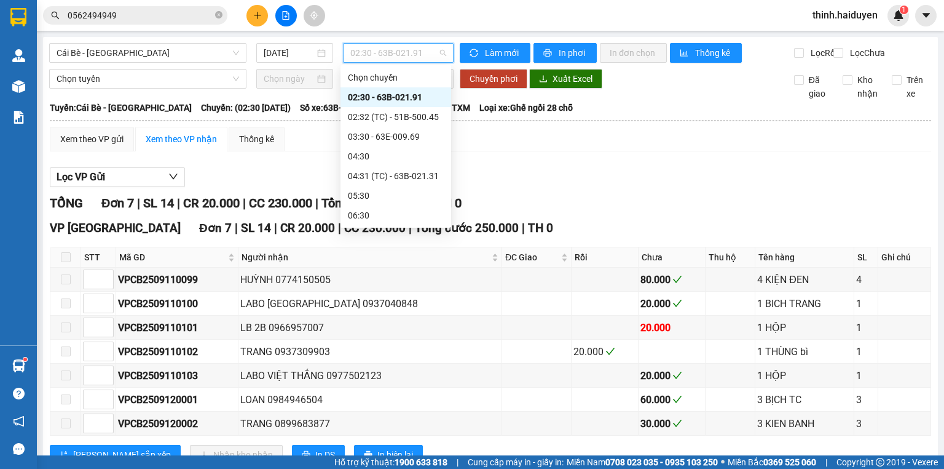
click at [378, 248] on div "07:30 - 63F-004.98" at bounding box center [396, 255] width 96 height 14
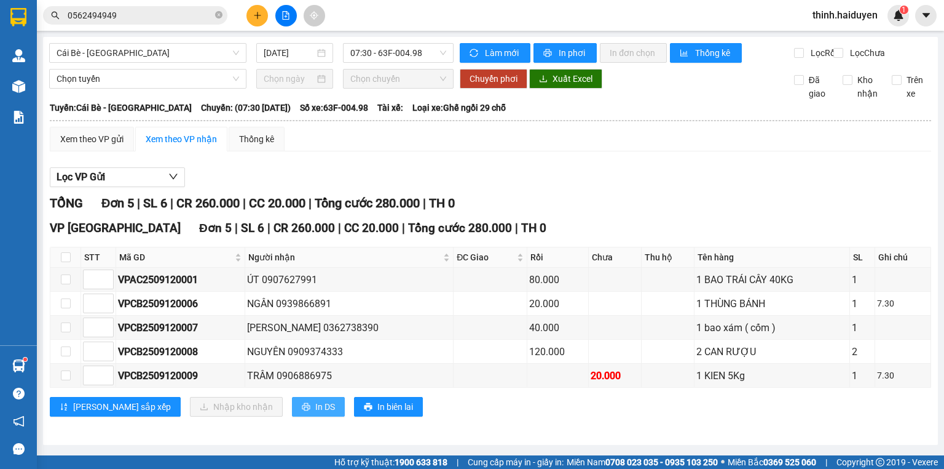
click at [315, 413] on span "In DS" at bounding box center [325, 407] width 20 height 14
click at [406, 44] on span "07:30 - 63F-004.98" at bounding box center [398, 53] width 97 height 18
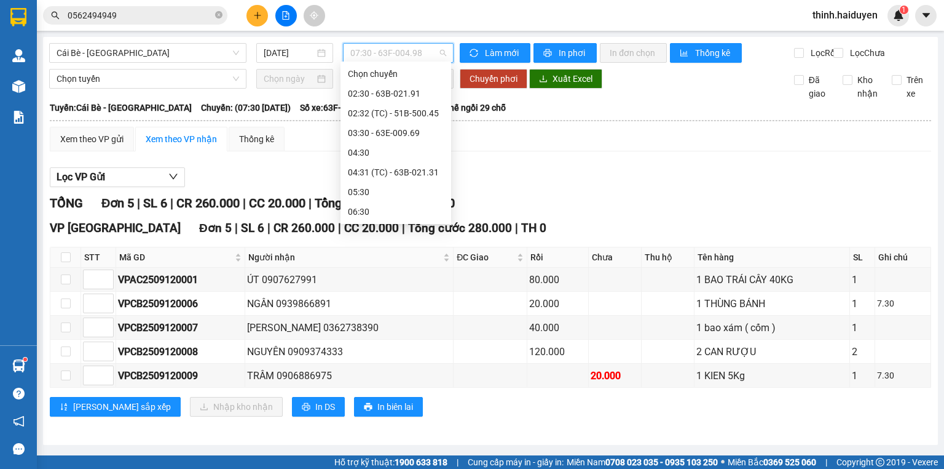
click at [387, 264] on div "07:31 (TC) - 63F-004.02" at bounding box center [396, 271] width 96 height 14
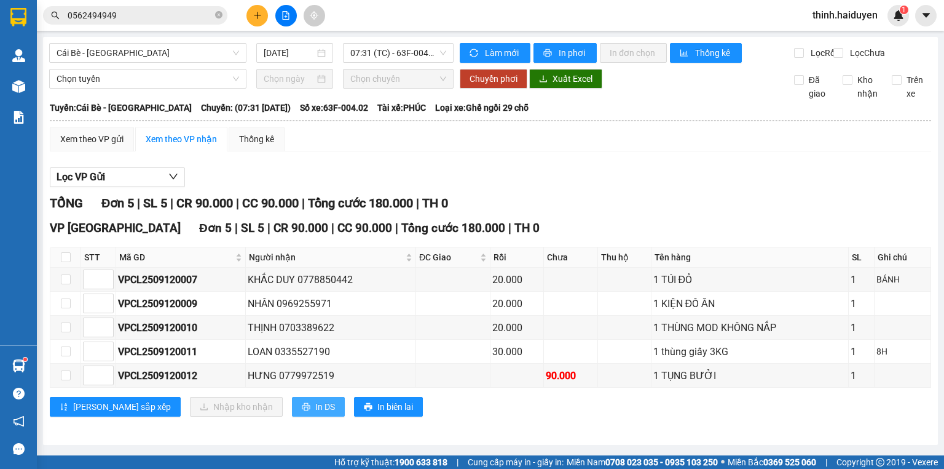
drag, startPoint x: 263, startPoint y: 408, endPoint x: 276, endPoint y: 398, distance: 16.2
click at [315, 403] on span "In DS" at bounding box center [325, 407] width 20 height 14
